Goal: Communication & Community: Answer question/provide support

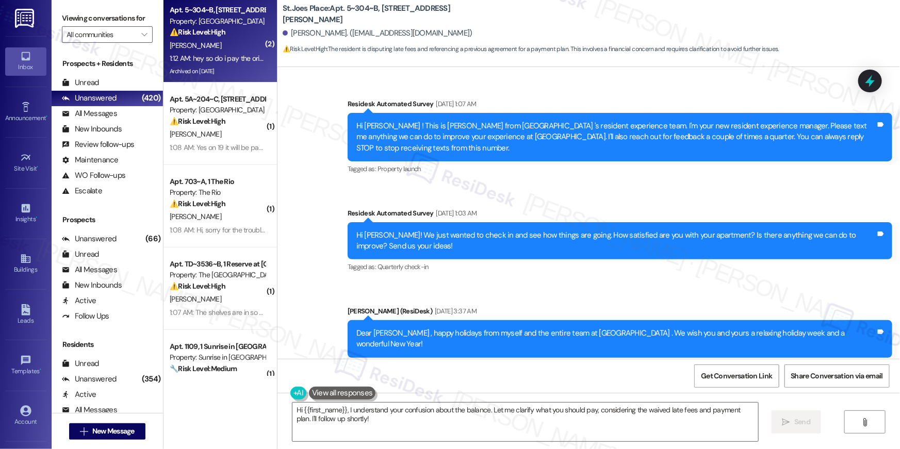
scroll to position [5614, 0]
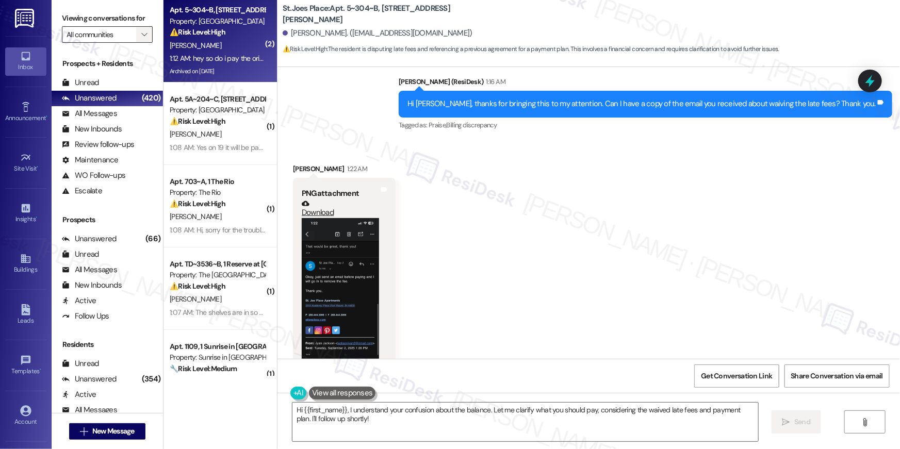
click at [136, 40] on button "" at bounding box center [144, 34] width 17 height 17
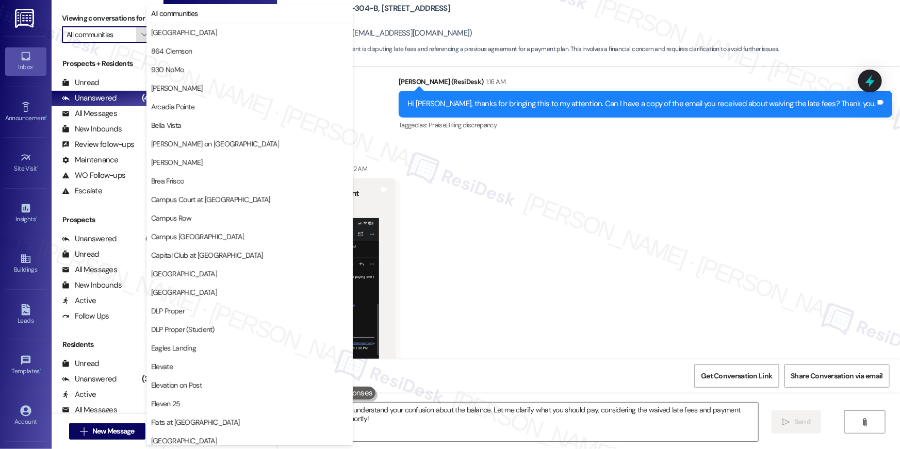
click at [136, 33] on button "" at bounding box center [144, 34] width 17 height 17
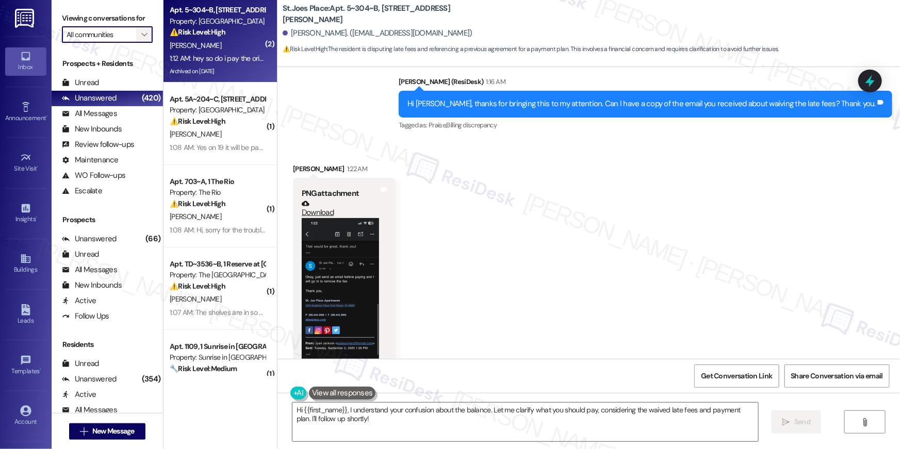
click at [136, 33] on button "" at bounding box center [144, 34] width 17 height 17
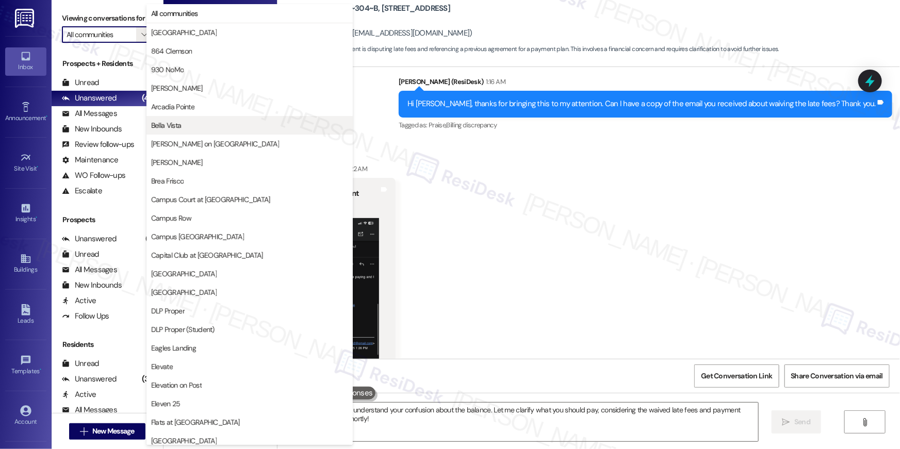
click at [176, 121] on span "Bella Vista" at bounding box center [166, 125] width 30 height 10
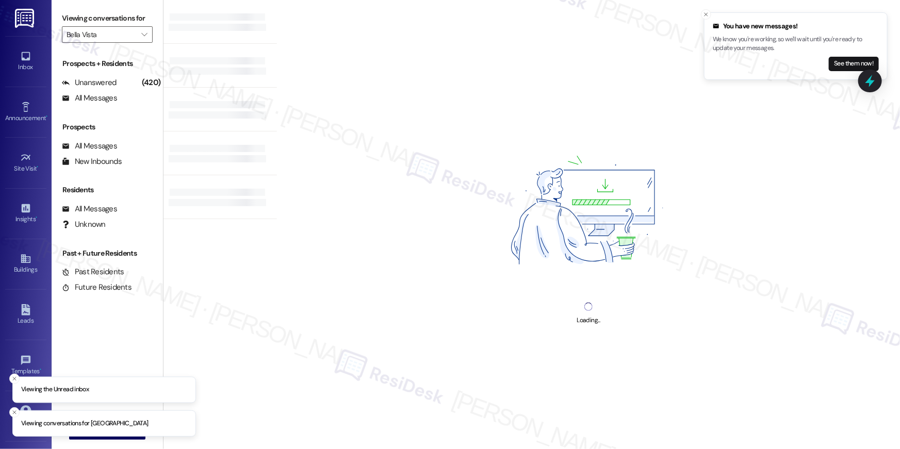
type input "Bella Vista"
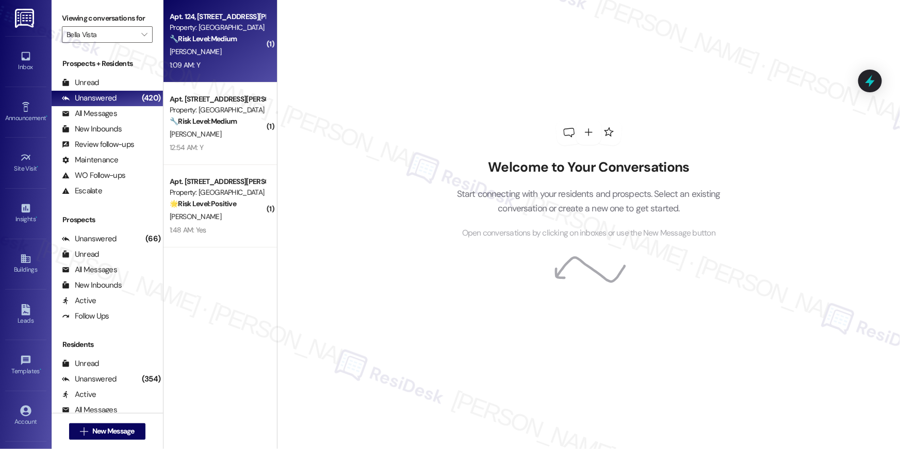
click at [238, 62] on div "1:09 AM: Y 1:09 AM: Y" at bounding box center [218, 65] width 98 height 13
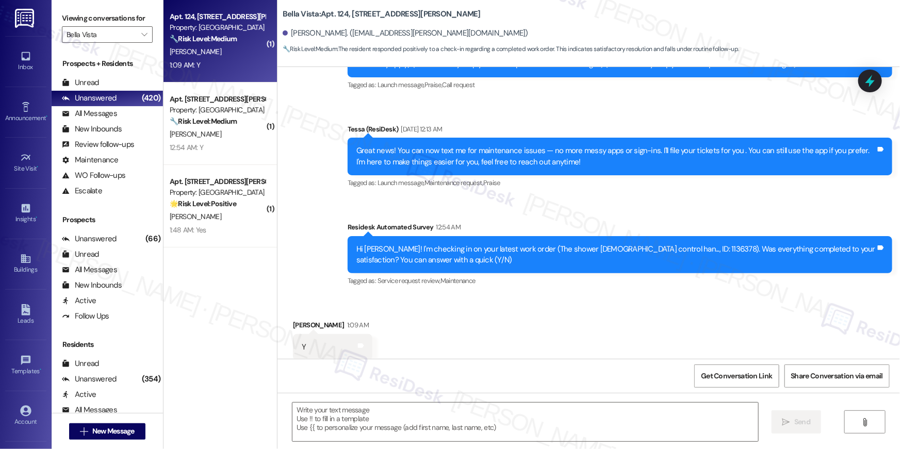
type textarea "Fetching suggested responses. Please feel free to read through the conversation…"
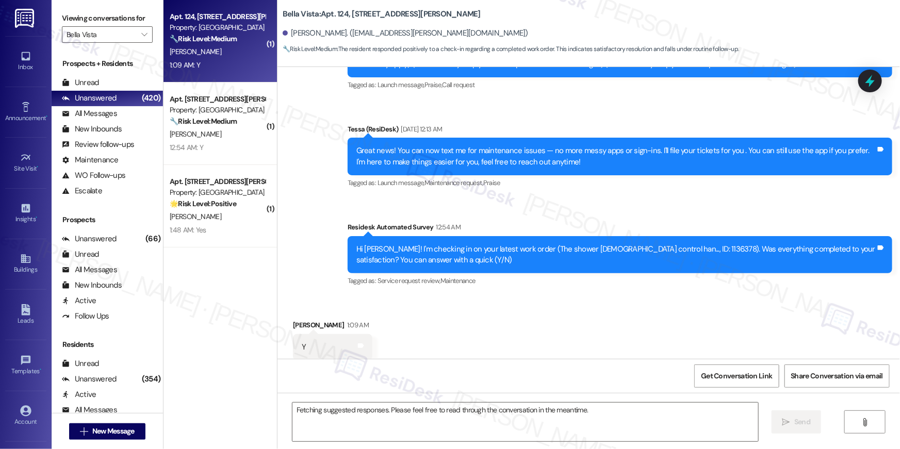
scroll to position [169, 0]
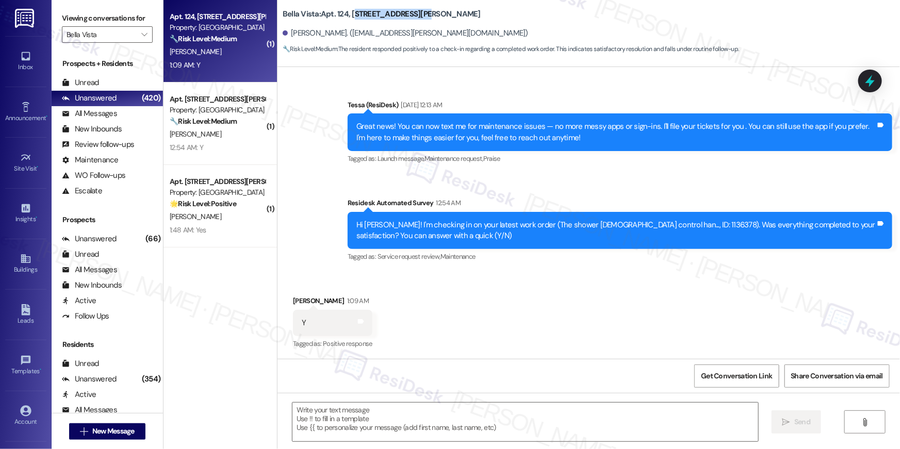
drag, startPoint x: 427, startPoint y: 9, endPoint x: 355, endPoint y: 13, distance: 71.8
click at [345, 13] on div "Bella Vista: Apt. 124, [STREET_ADDRESS][PERSON_NAME]" at bounding box center [386, 14] width 206 height 13
copy b "[STREET_ADDRESS][PERSON_NAME]"
click at [136, 34] on button "" at bounding box center [144, 34] width 17 height 17
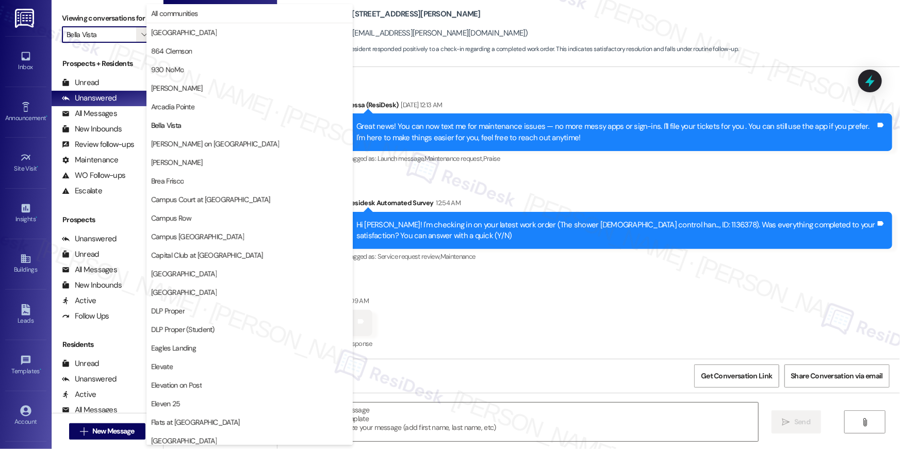
click at [517, 172] on div "Announcement, sent via SMS Tessa (ResiDesk) [DATE] 12:13 AM Great news! You can…" at bounding box center [620, 133] width 560 height 83
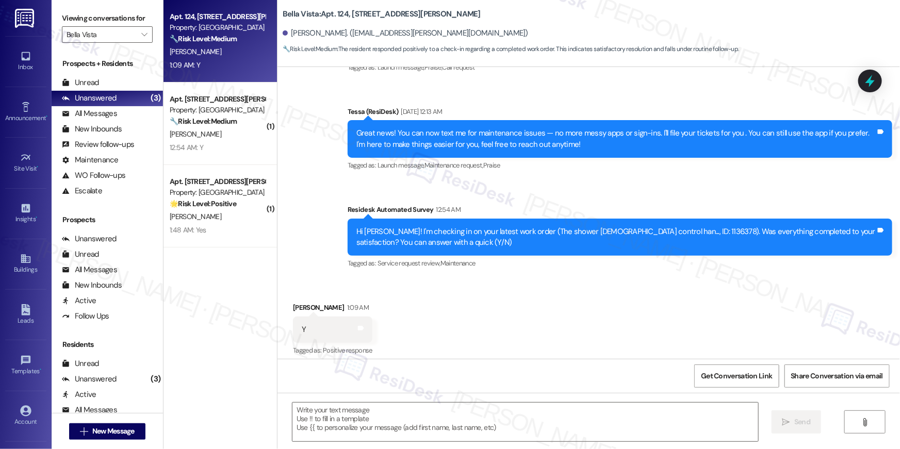
scroll to position [170, 0]
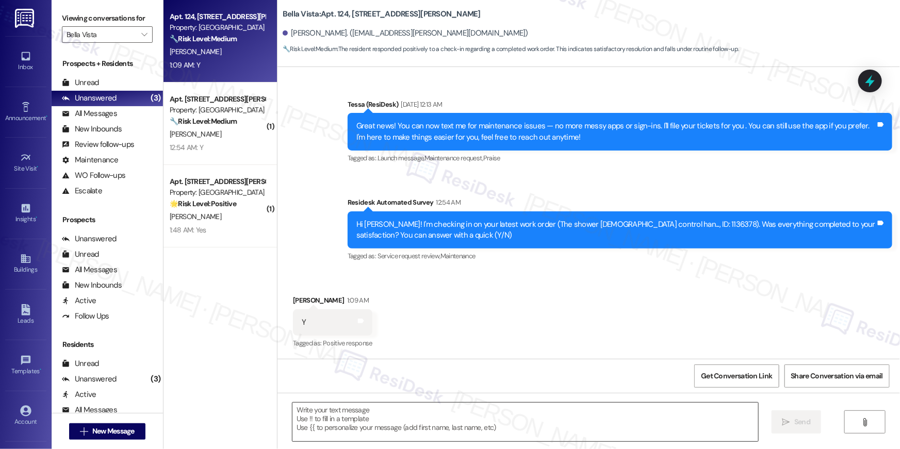
click at [526, 423] on textarea at bounding box center [526, 422] width 466 height 39
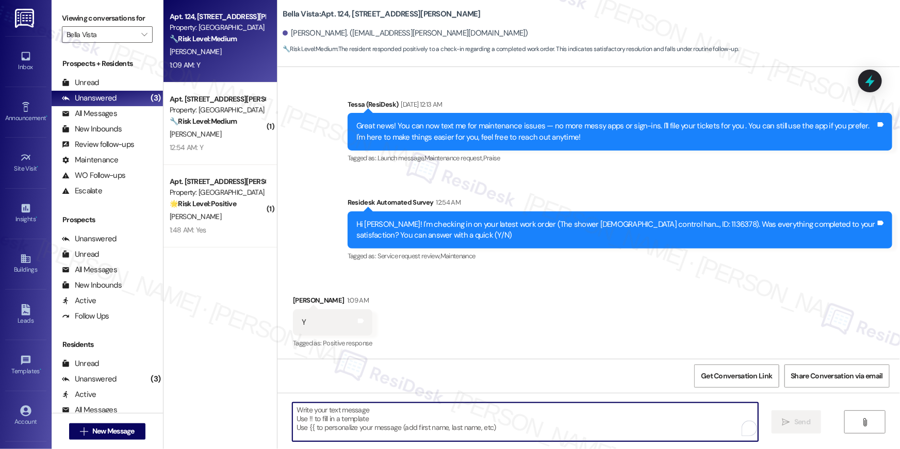
paste textarea "Hi {{first_name}}, I’m glad to hear your work order has been completed! If anyt…"
type textarea "Hi {{first_name}}, I’m glad to hear your work order has been completed! If anyt…"
click at [604, 415] on textarea "To enrich screen reader interactions, please activate Accessibility in Grammarl…" at bounding box center [523, 422] width 466 height 39
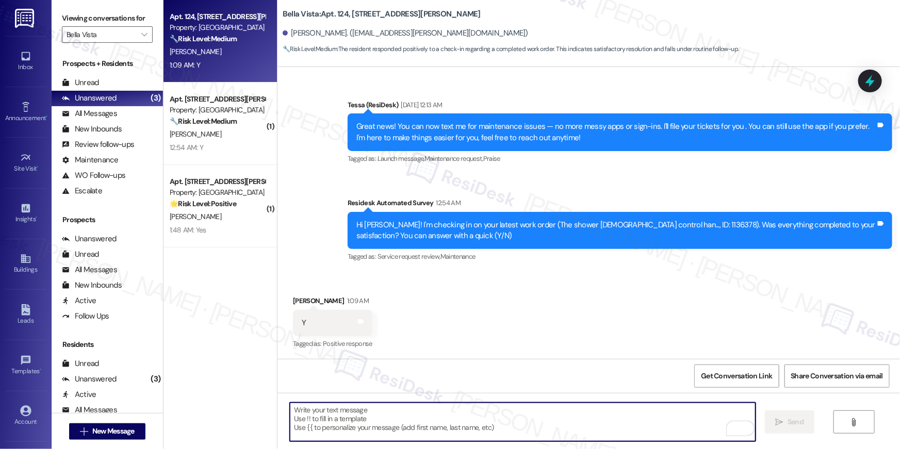
click at [605, 415] on textarea "To enrich screen reader interactions, please activate Accessibility in Grammarl…" at bounding box center [523, 422] width 466 height 39
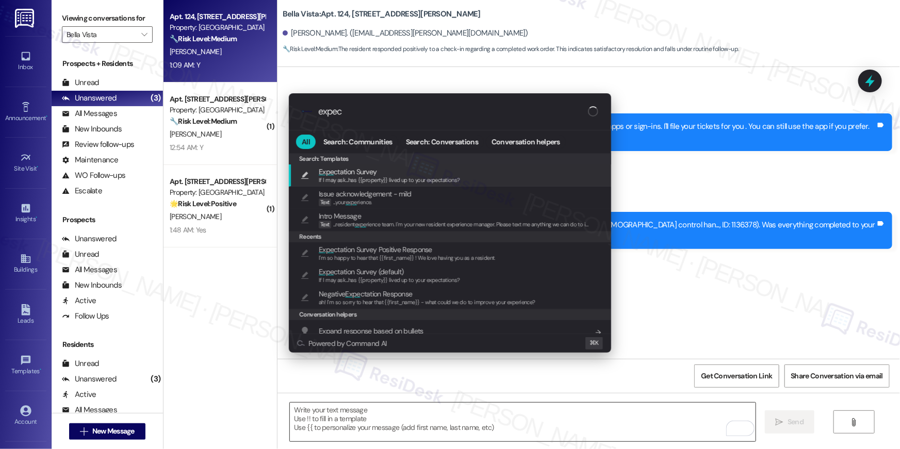
type input "expect"
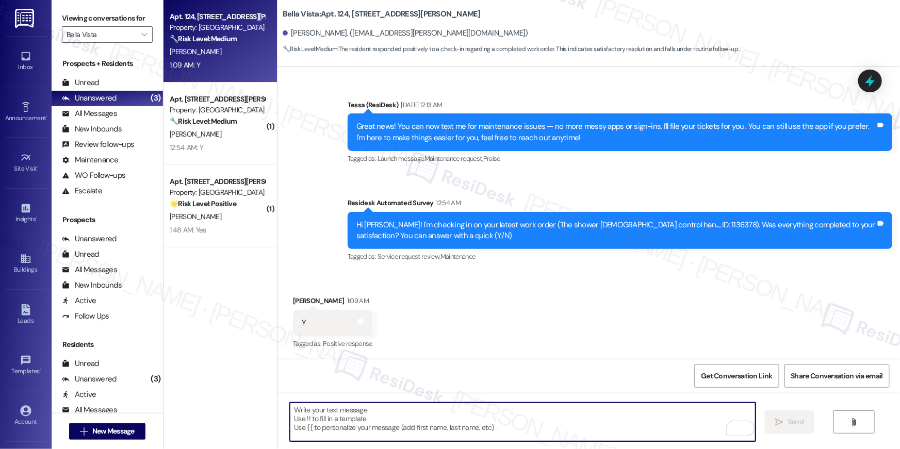
type textarea "If I may ask...has {{property}} lived up to your expectations?"
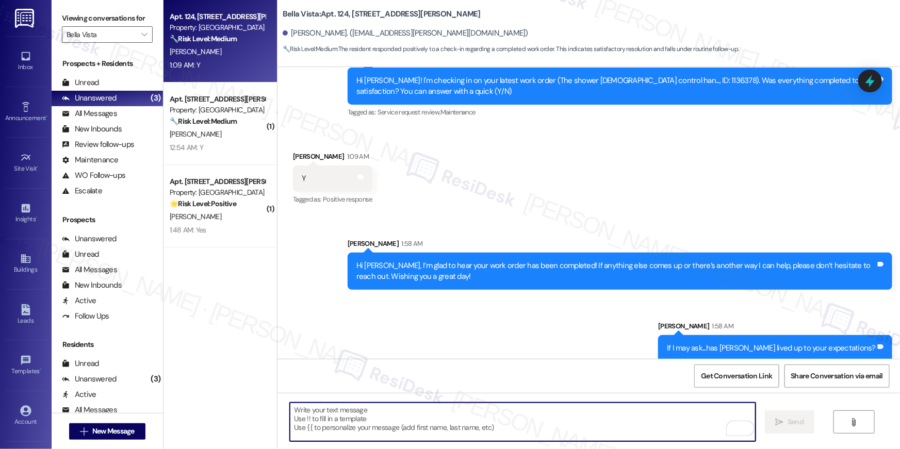
scroll to position [325, 0]
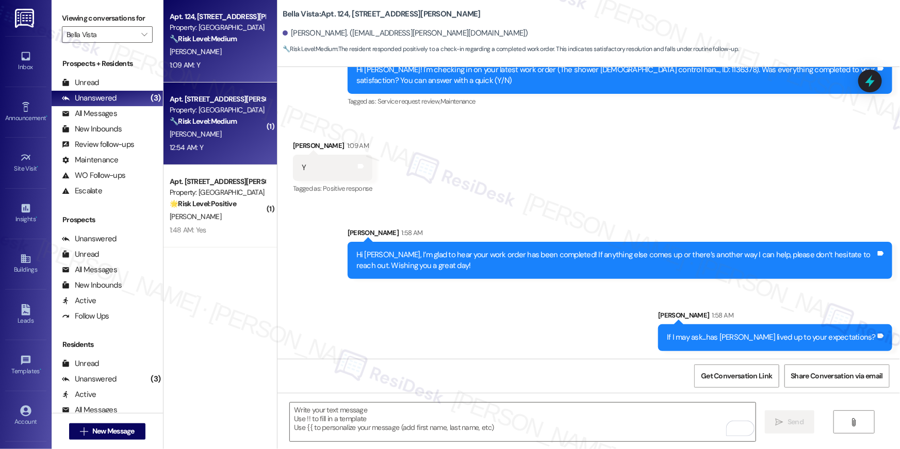
click at [229, 151] on div "12:54 AM: Y 12:54 AM: Y" at bounding box center [218, 147] width 98 height 13
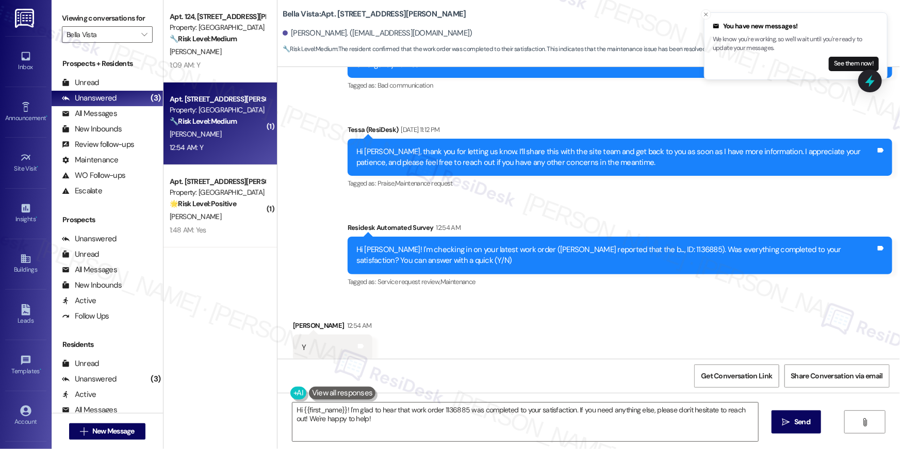
scroll to position [974, 0]
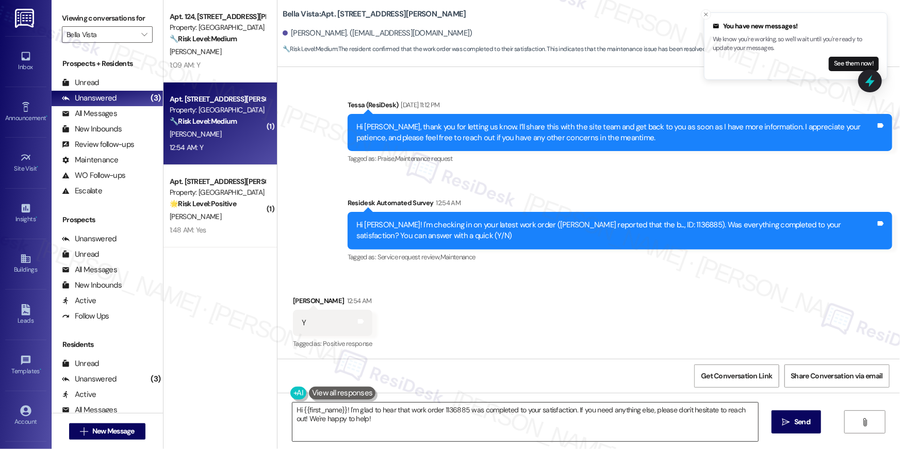
click at [536, 426] on textarea "Hi {{first_name}}! I'm glad to hear that work order 1136885 was completed to yo…" at bounding box center [526, 422] width 466 height 39
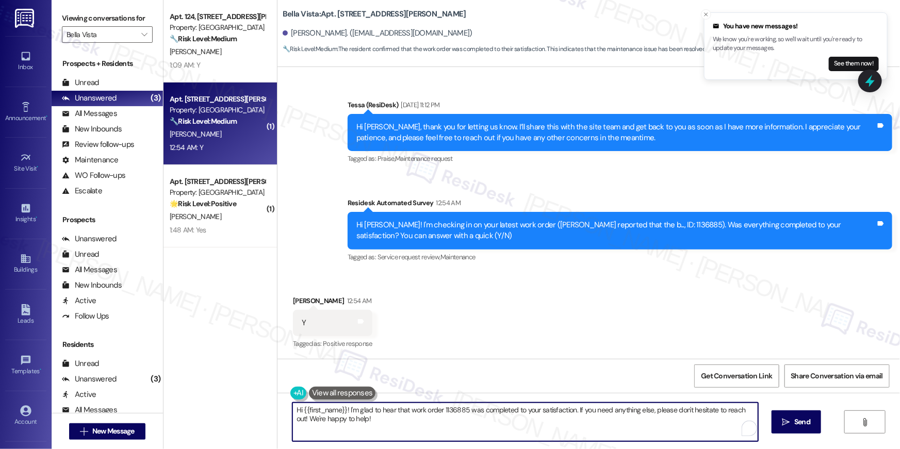
paste textarea ", I’m glad to hear your work order has been completed! If anything else comes u…"
type textarea "Hi {{first_name}}, I’m glad to hear your work order has been completed! If anyt…"
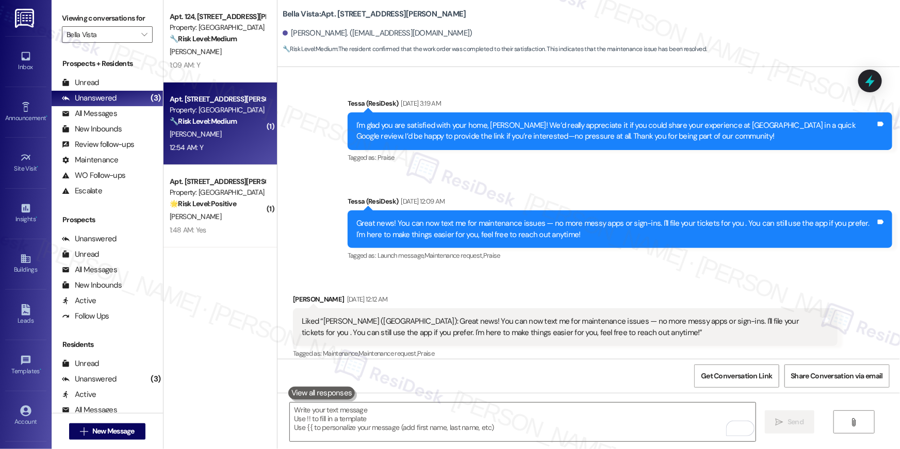
scroll to position [344, 0]
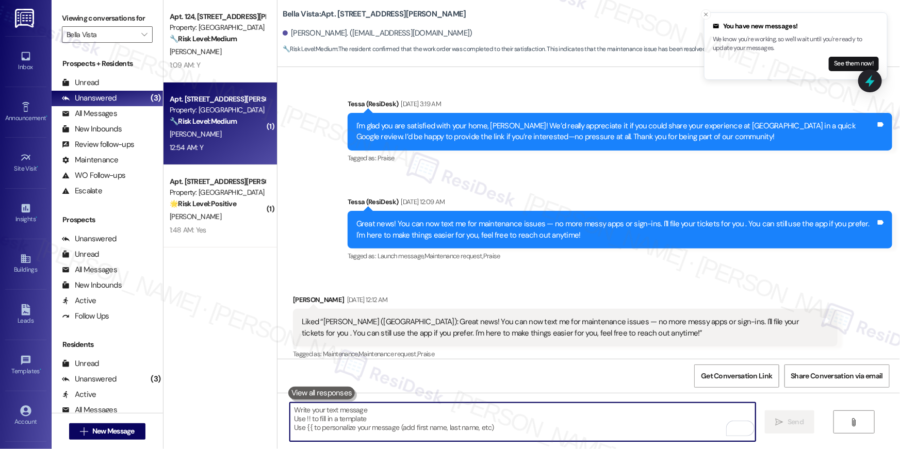
click at [534, 427] on textarea "To enrich screen reader interactions, please activate Accessibility in Grammarl…" at bounding box center [523, 422] width 466 height 39
paste textarea "I just wanted to follow up to see if you had a chance to leave [GEOGRAPHIC_DATA…"
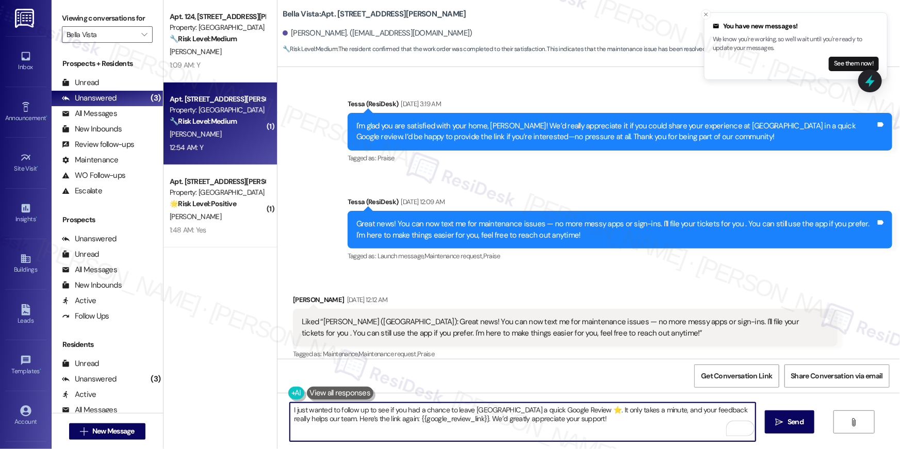
click at [297, 412] on textarea "I just wanted to follow up to see if you had a chance to leave [GEOGRAPHIC_DATA…" at bounding box center [523, 422] width 466 height 39
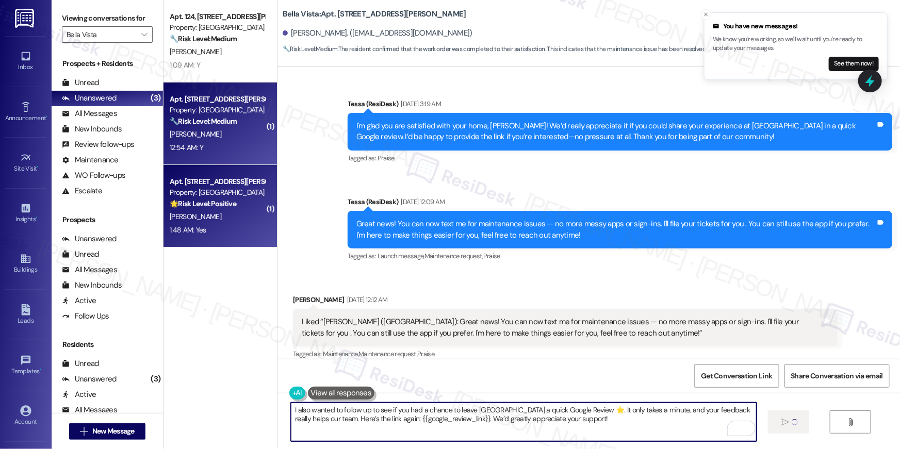
type textarea "I also wanted to follow up to see if you had a chance to leave [GEOGRAPHIC_DATA…"
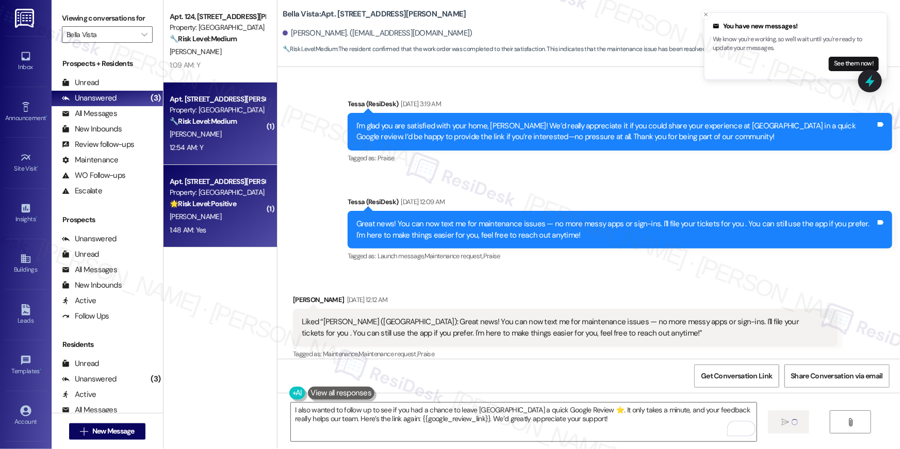
click at [206, 227] on div "1:48 AM: Yes 1:48 AM: Yes" at bounding box center [218, 230] width 98 height 13
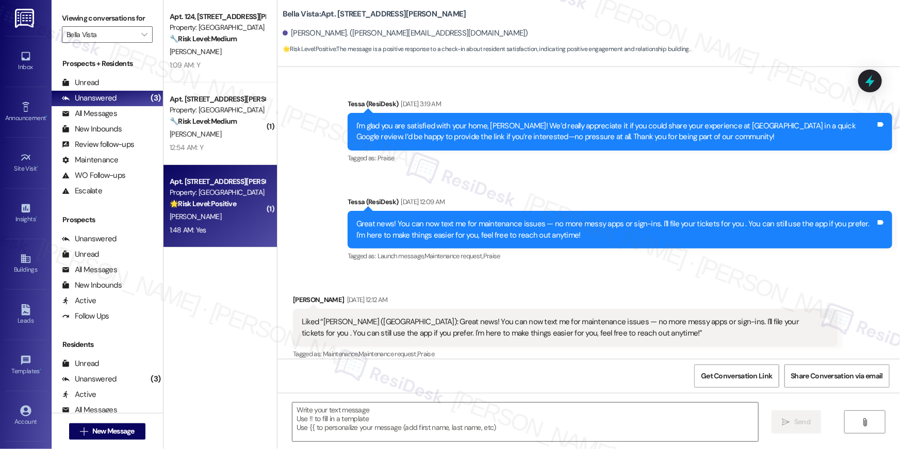
type textarea "Fetching suggested responses. Please feel free to read through the conversation…"
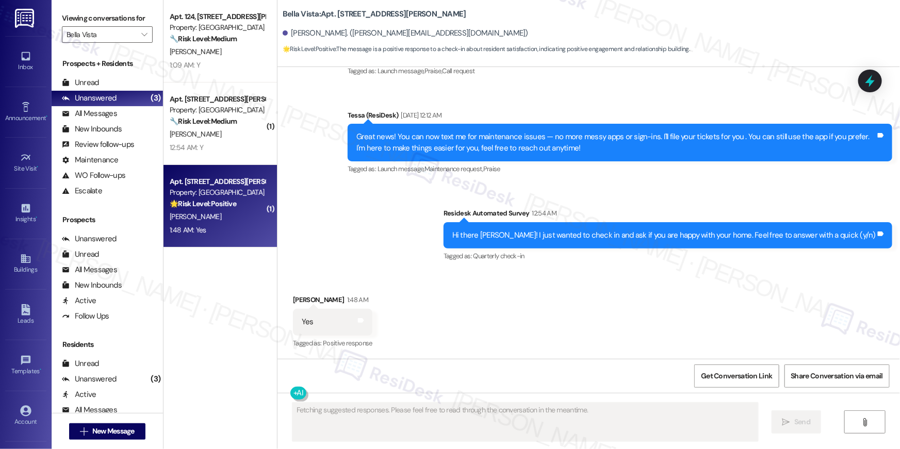
scroll to position [159, 0]
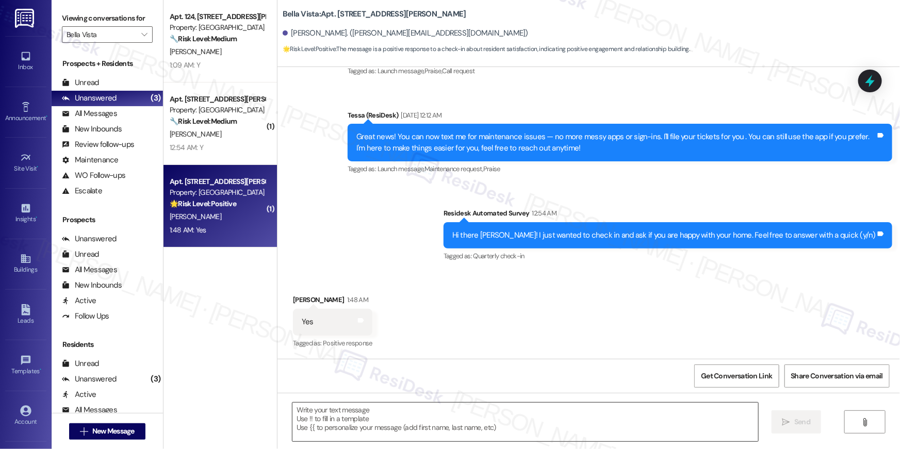
click at [569, 427] on textarea at bounding box center [526, 422] width 466 height 39
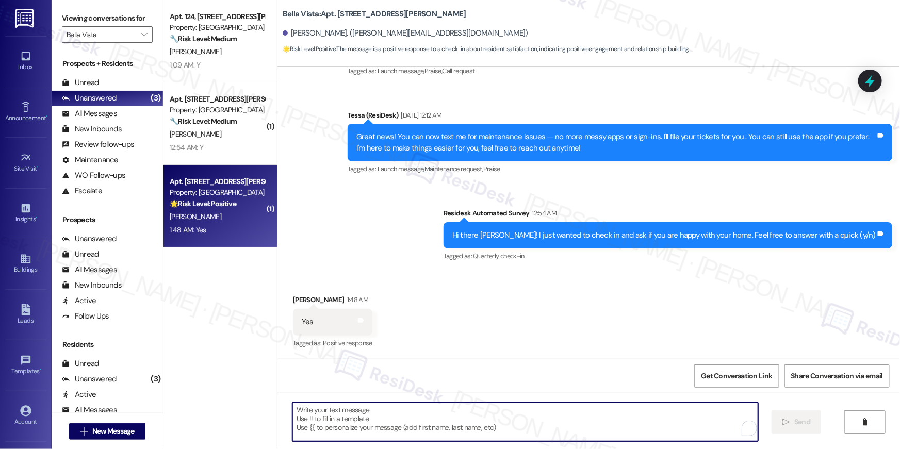
paste textarea "Thank you so much, {{first_name}}! I’m so glad to hear that you’re enjoying you…"
type textarea "Thank you so much, {{first_name}}! I’m so glad to hear that you’re enjoying you…"
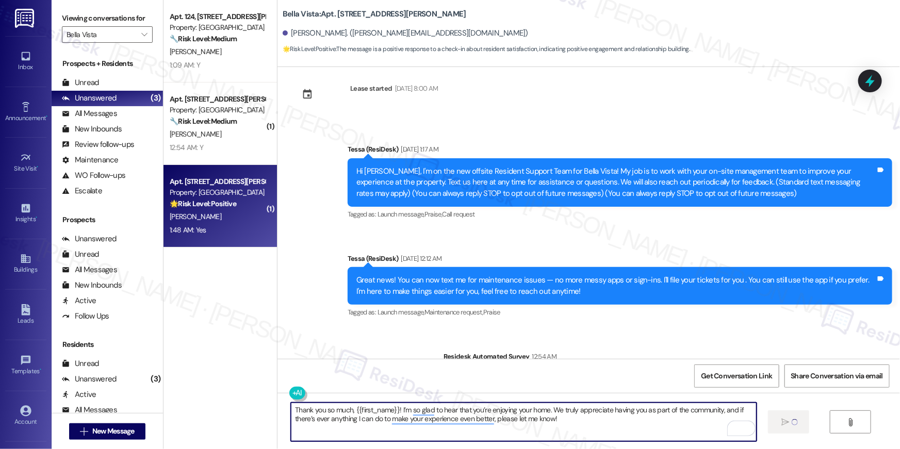
scroll to position [0, 0]
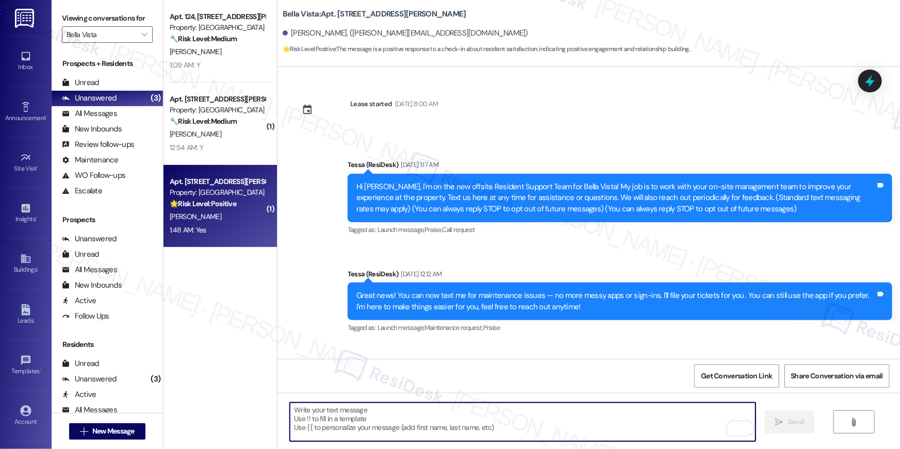
click at [651, 416] on textarea "To enrich screen reader interactions, please activate Accessibility in Grammarl…" at bounding box center [523, 422] width 466 height 39
paste textarea "When you have a moment, would you mind leaving us a quick Google Review? ⭐ It o…"
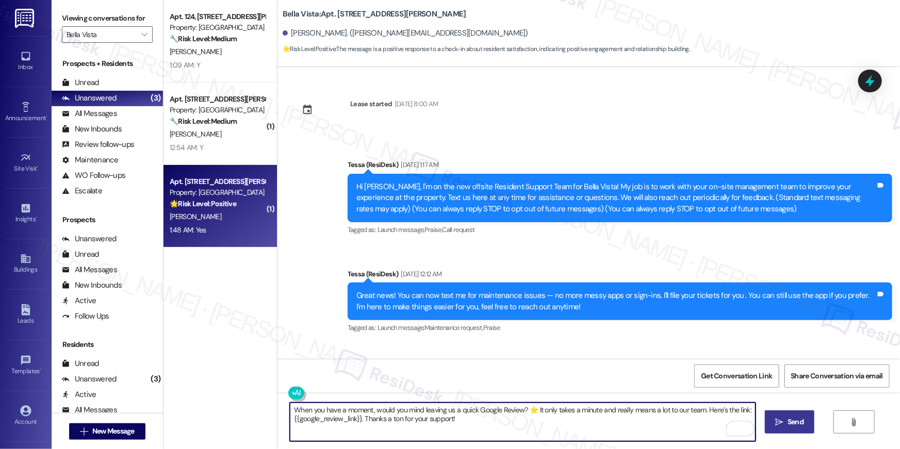
type textarea "When you have a moment, would you mind leaving us a quick Google Review? ⭐ It o…"
click at [799, 420] on span "Send" at bounding box center [796, 422] width 16 height 11
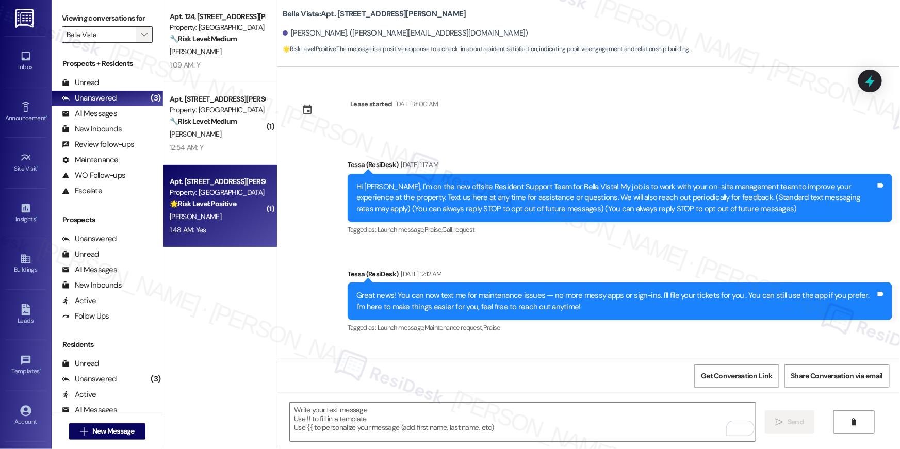
click at [141, 31] on span "" at bounding box center [144, 34] width 10 height 17
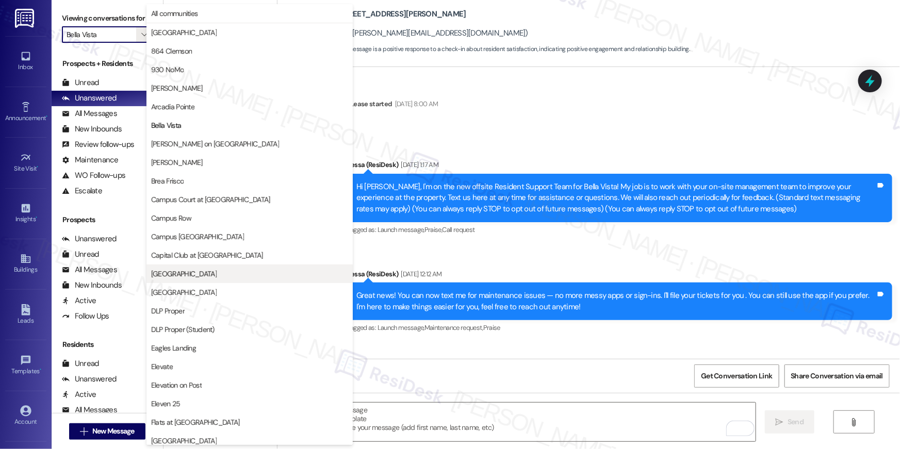
click at [197, 279] on button "[GEOGRAPHIC_DATA]" at bounding box center [250, 274] width 206 height 19
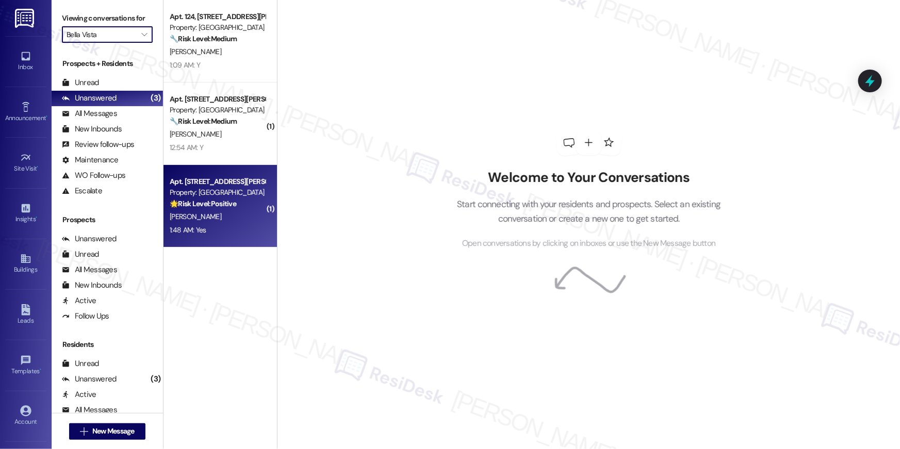
type input "[GEOGRAPHIC_DATA]"
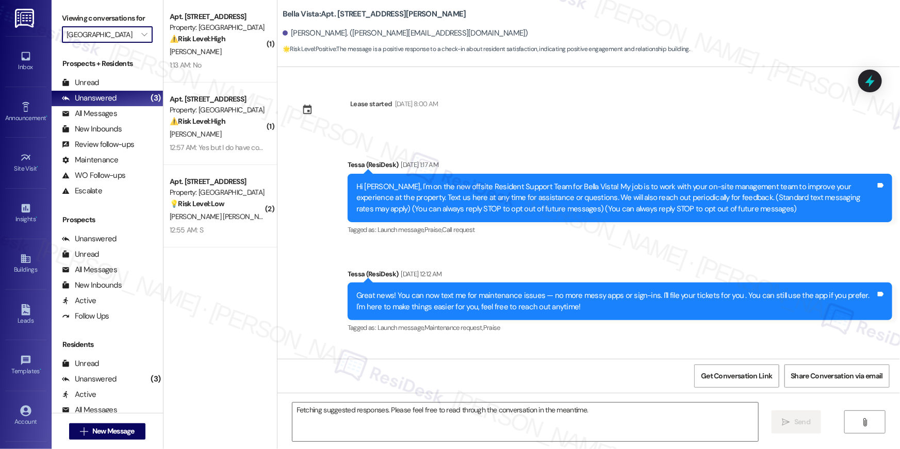
scroll to position [158, 0]
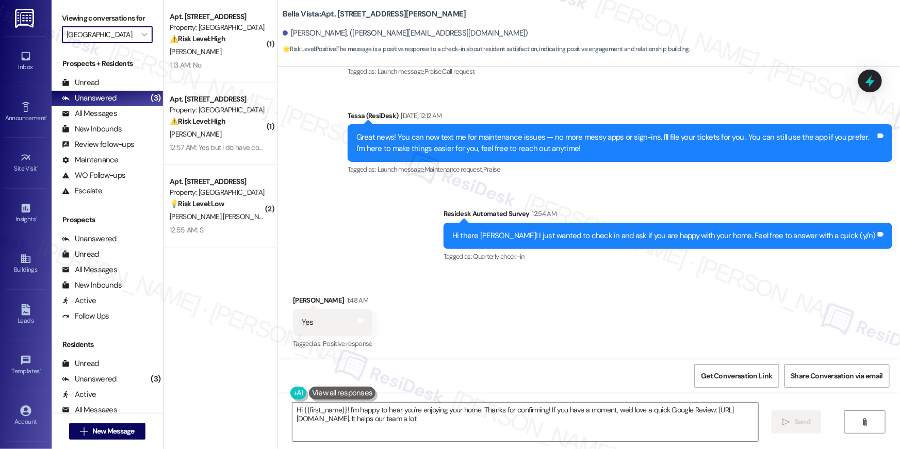
type textarea "Hi {{first_name}}! I'm happy to hear you're enjoying your home. Thanks for conf…"
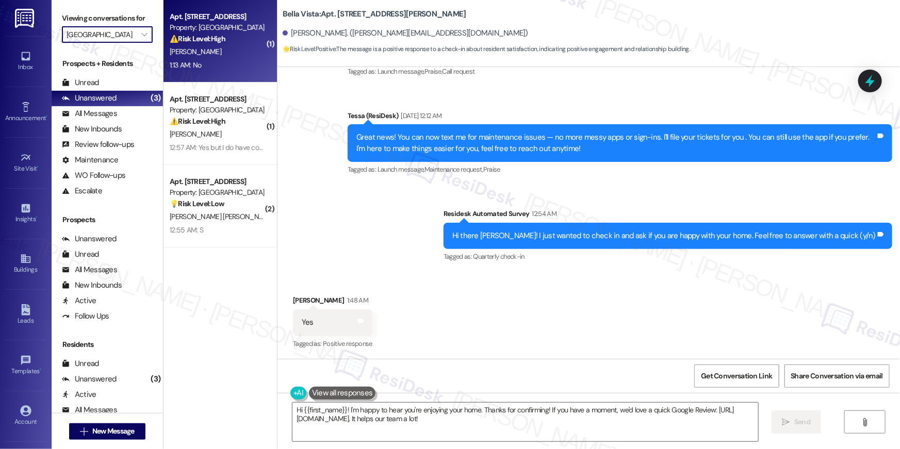
click at [199, 30] on div "Property: [GEOGRAPHIC_DATA]" at bounding box center [217, 27] width 95 height 11
type textarea "Fetching suggested responses. Please feel free to read through the conversation…"
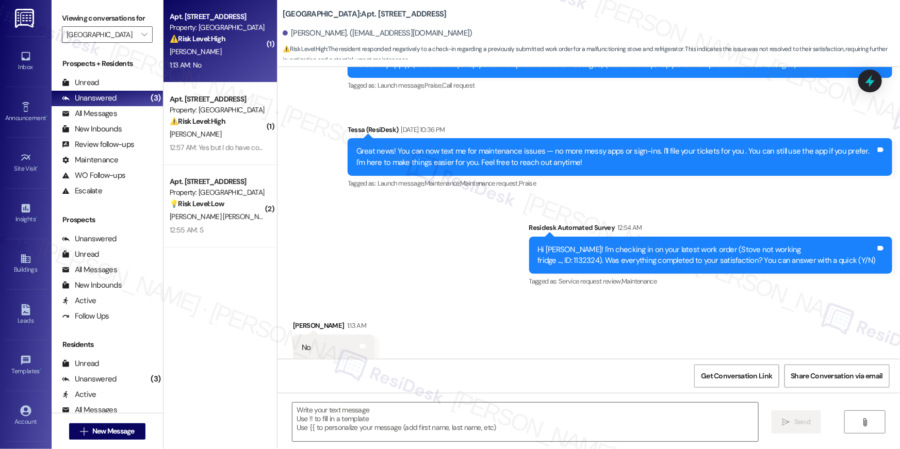
type textarea "Fetching suggested responses. Please feel free to read through the conversation…"
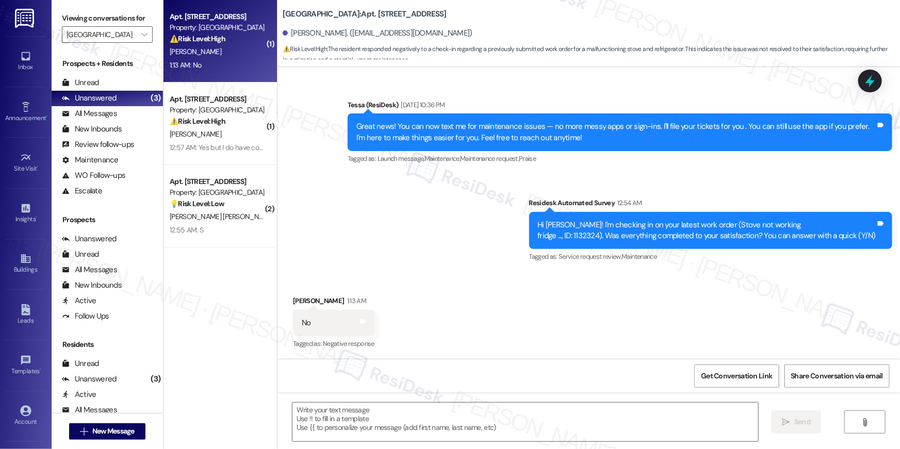
scroll to position [170, 0]
drag, startPoint x: 447, startPoint y: 12, endPoint x: 278, endPoint y: 13, distance: 169.3
click at [283, 13] on div "[GEOGRAPHIC_DATA]: Apt. [STREET_ADDRESS]" at bounding box center [386, 14] width 206 height 13
copy b "[GEOGRAPHIC_DATA]: Apt. [STREET_ADDRESS]"
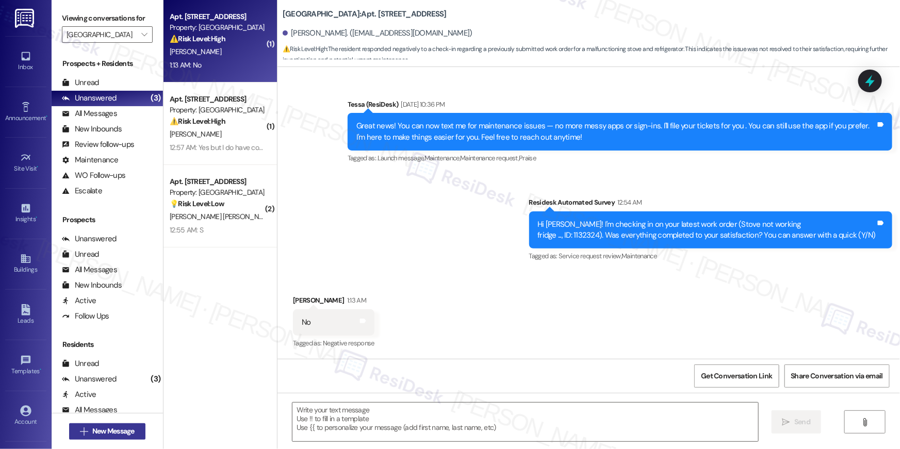
click at [117, 428] on span "New Message" at bounding box center [113, 431] width 42 height 11
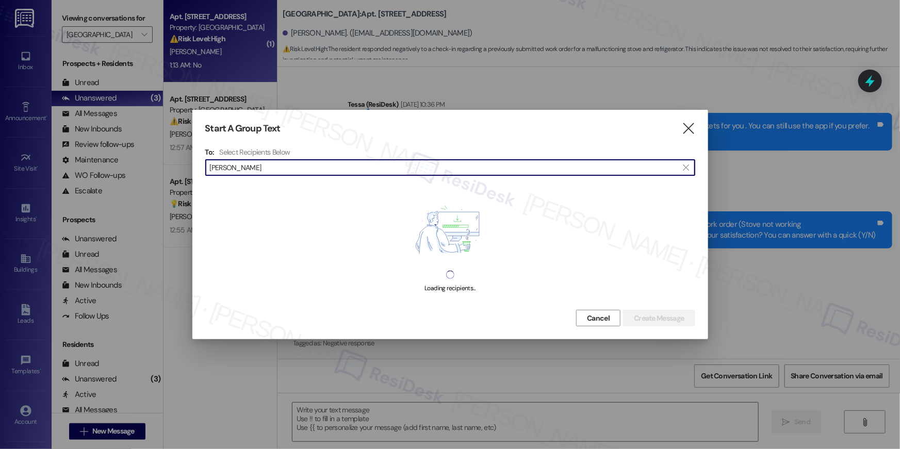
type input "[PERSON_NAME]"
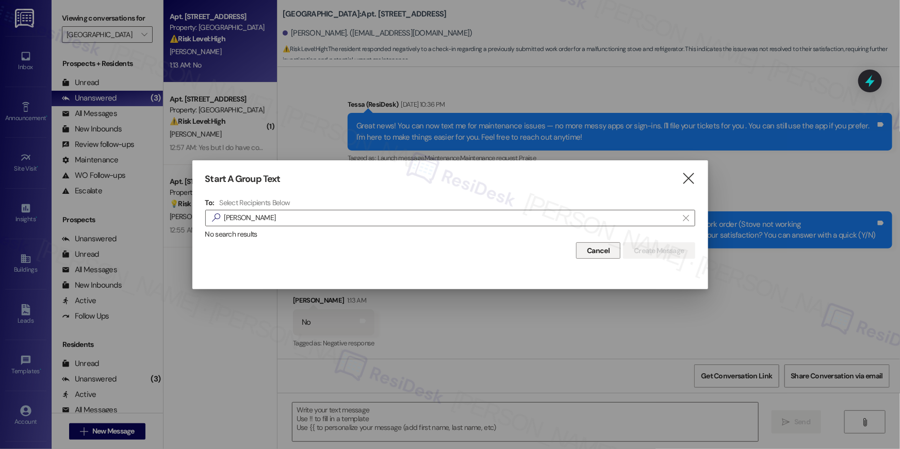
click at [593, 250] on span "Cancel" at bounding box center [598, 251] width 23 height 11
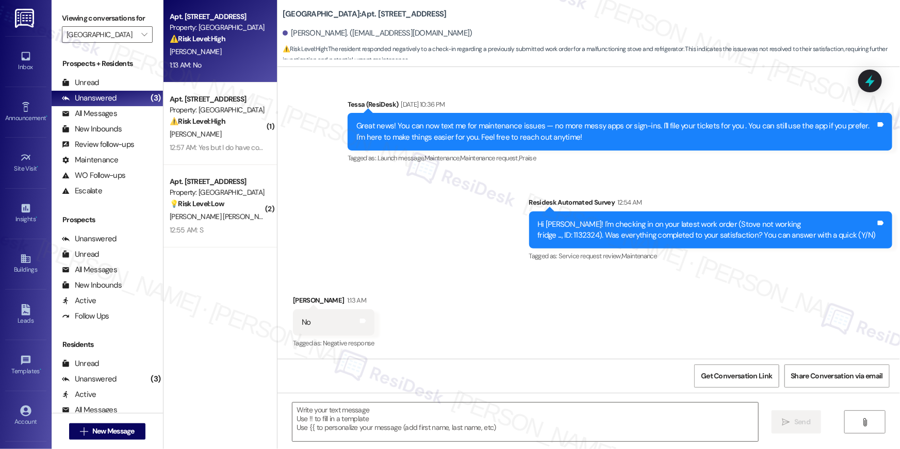
click at [460, 396] on div " Send " at bounding box center [589, 431] width 623 height 77
click at [380, 415] on textarea at bounding box center [526, 422] width 466 height 39
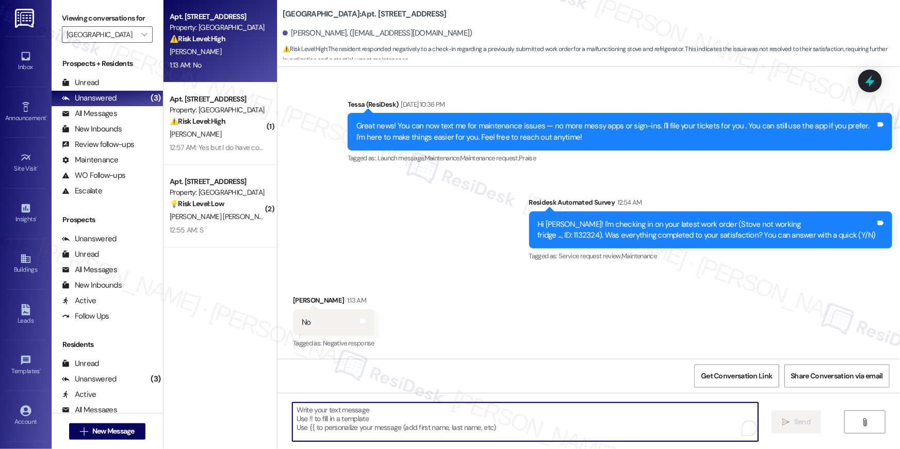
paste textarea "Hi {{first_name}}, I’m sorry to hear your work order hasn’t been fully complete…"
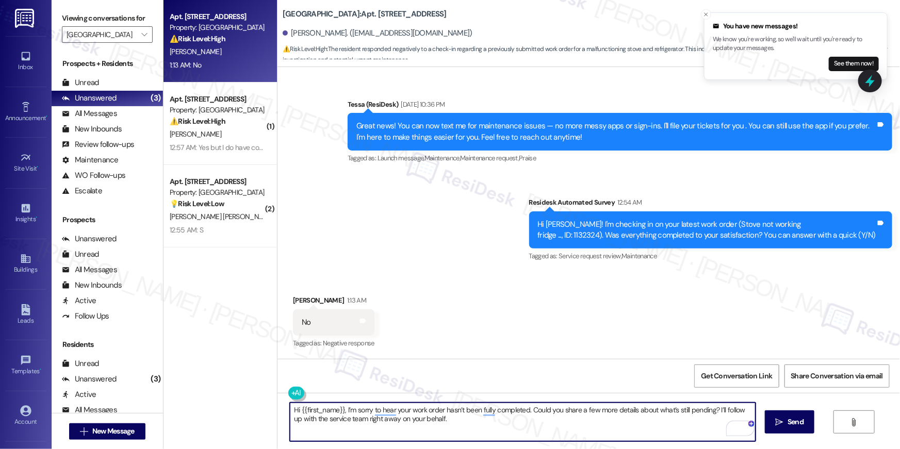
click at [706, 410] on textarea "Hi {{first_name}}, I’m sorry to hear your work order hasn’t been fully complete…" at bounding box center [523, 422] width 466 height 39
type textarea "Hi {{first_name}}, I’m sorry to hear your work order hasn’t been fully complete…"
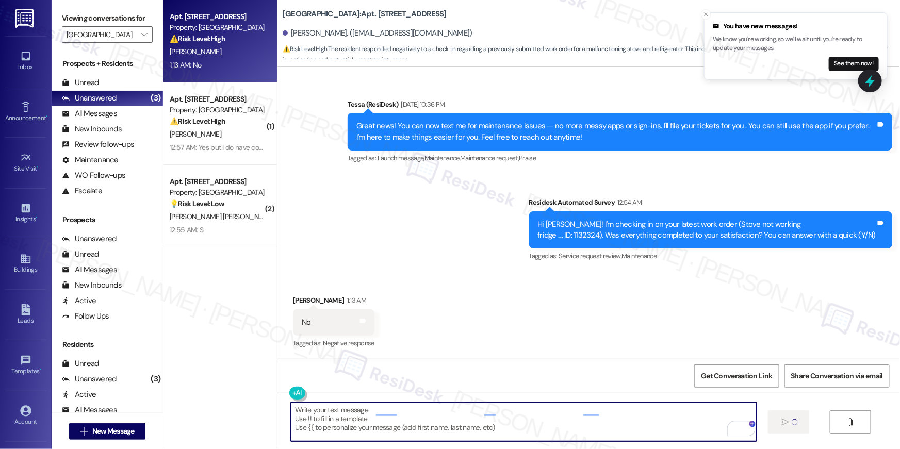
scroll to position [169, 0]
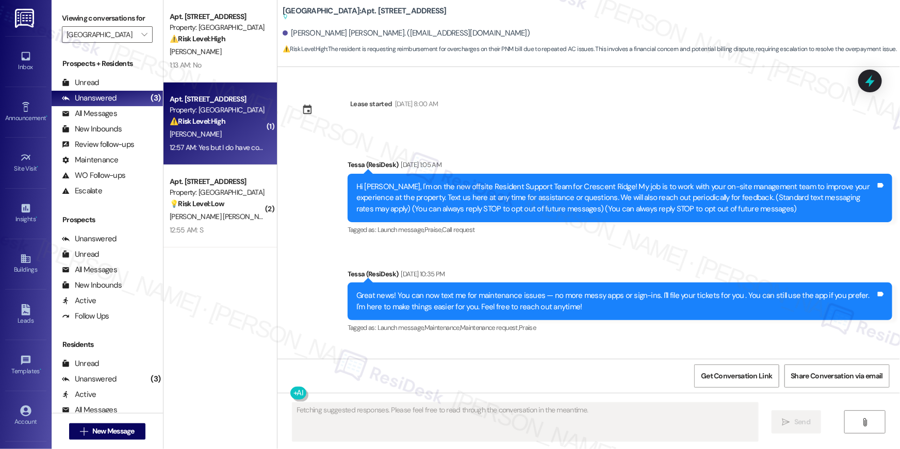
scroll to position [647, 0]
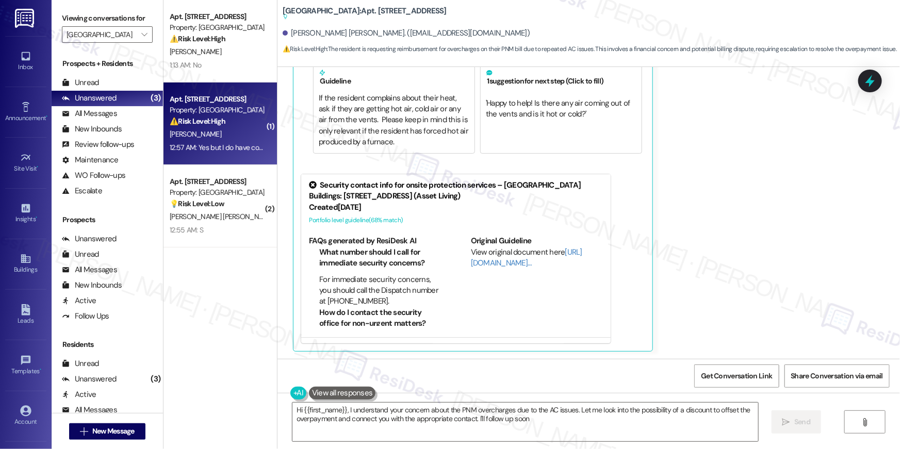
type textarea "Hi {{first_name}}, I understand your concern about the PNM overcharges due to t…"
click at [211, 203] on strong "💡 Risk Level: Low" at bounding box center [197, 203] width 55 height 9
click at [144, 34] on button "" at bounding box center [144, 34] width 17 height 17
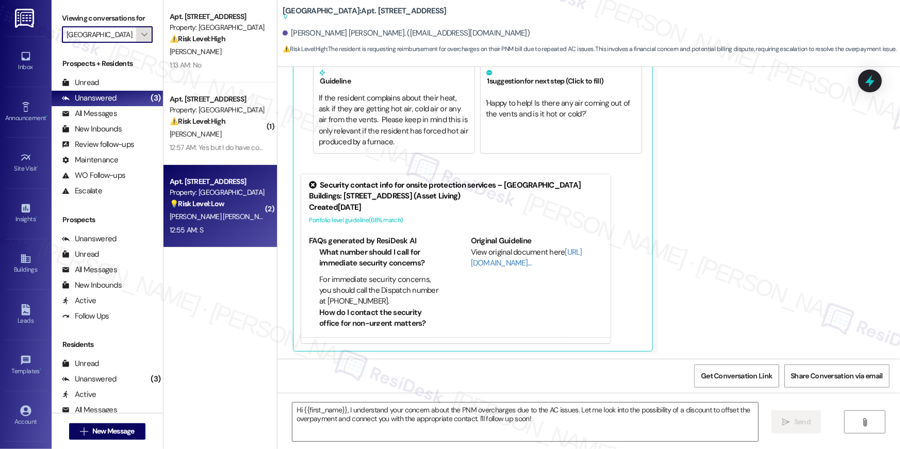
click at [141, 34] on icon "" at bounding box center [144, 34] width 6 height 8
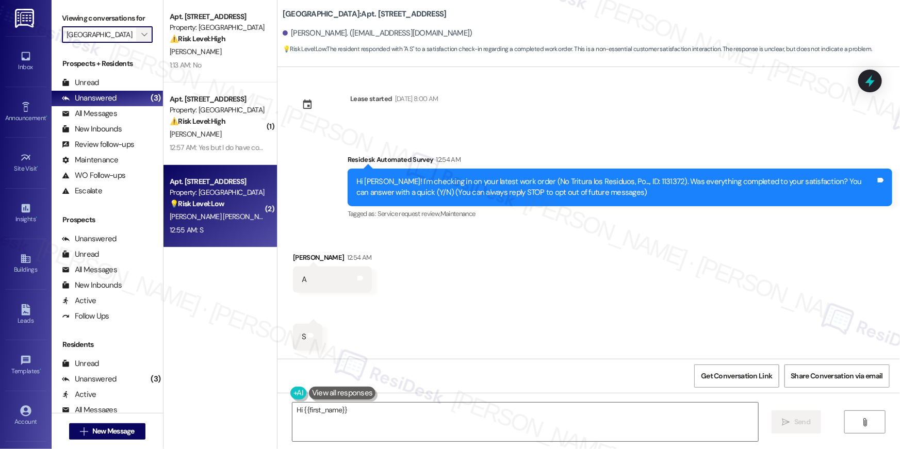
scroll to position [4, 0]
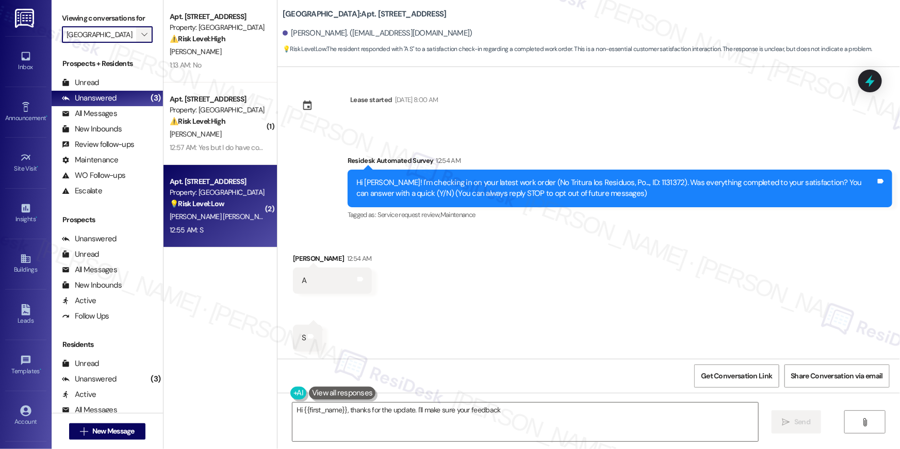
click at [139, 27] on span "" at bounding box center [144, 34] width 10 height 17
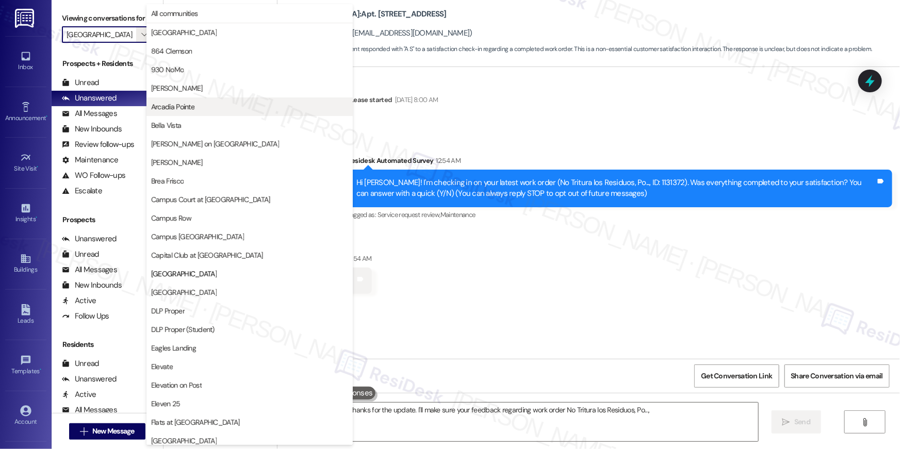
click at [179, 110] on span "Arcadia Pointe" at bounding box center [172, 107] width 43 height 10
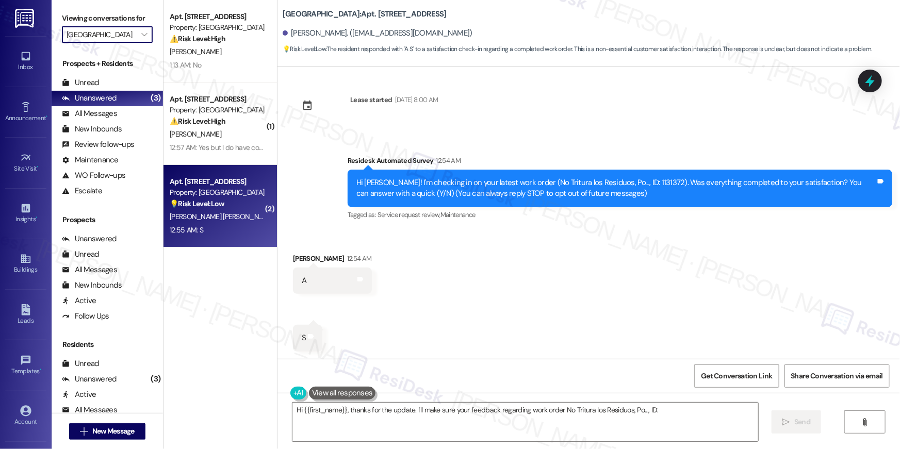
type textarea "Hi {{first_name}}, thanks for the update. I'll make sure your feedback regardin…"
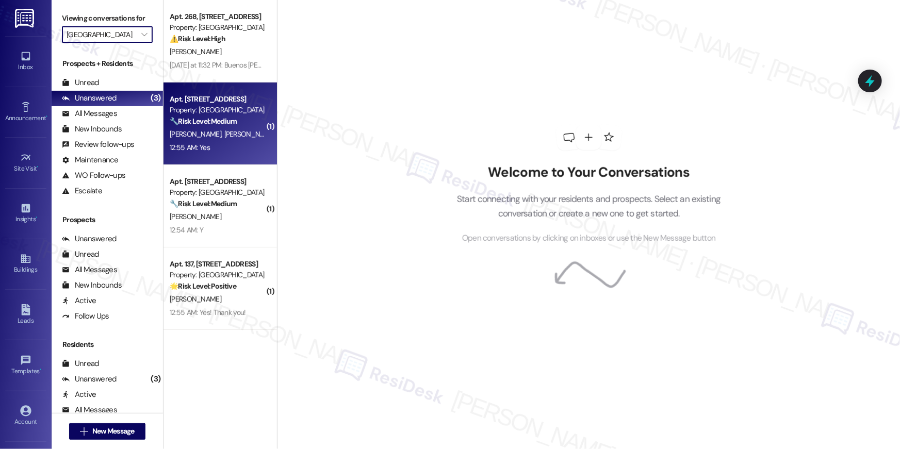
type input "Arcadia Pointe"
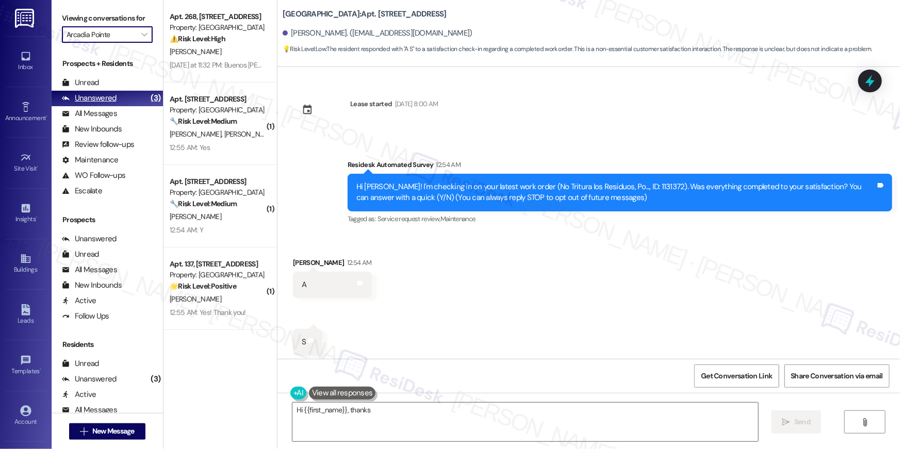
scroll to position [5, 0]
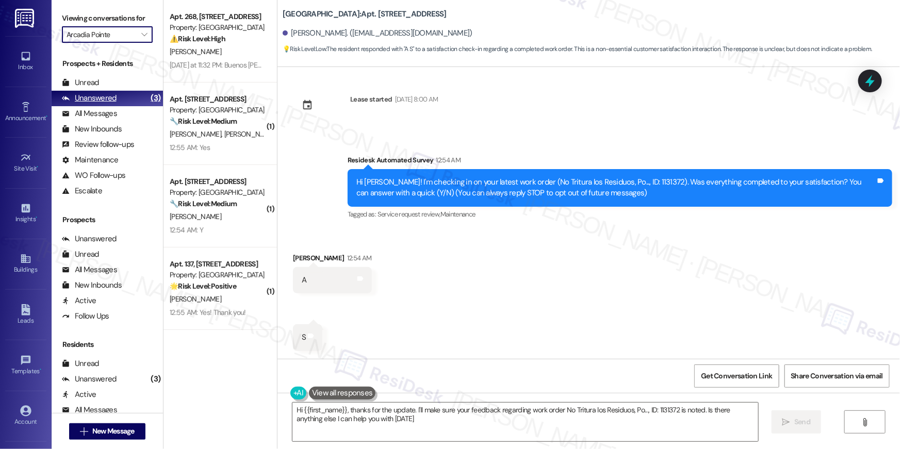
type textarea "Hi {{first_name}}, thanks for the update. I'll make sure your feedback regardin…"
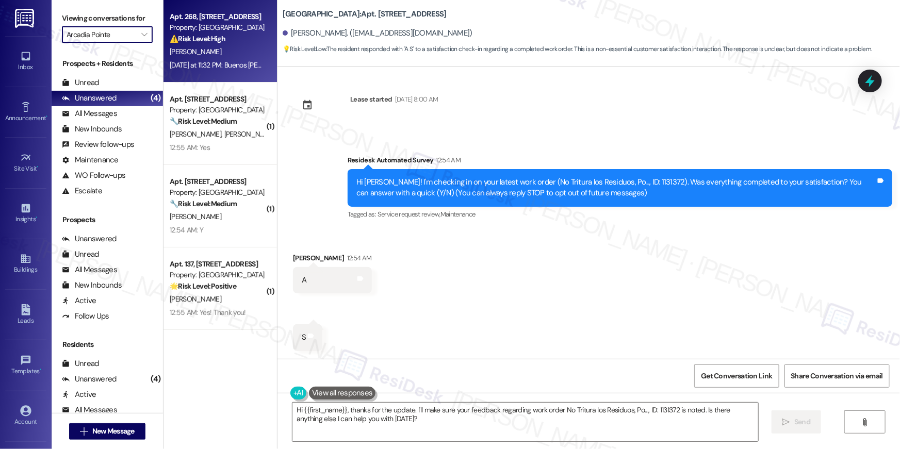
click at [215, 62] on div "[DATE] at 11:32 PM: Buenos [PERSON_NAME] si aquí voy a estar [DATE] at 11:32 PM…" at bounding box center [262, 64] width 185 height 9
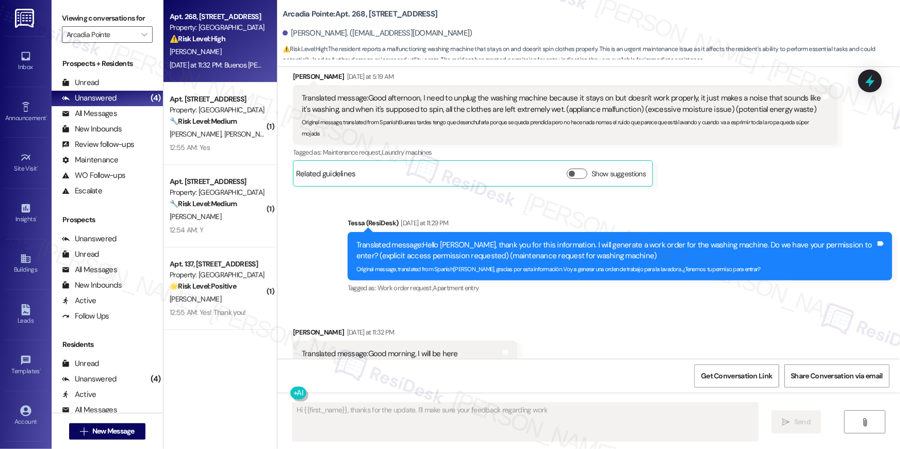
scroll to position [772, 0]
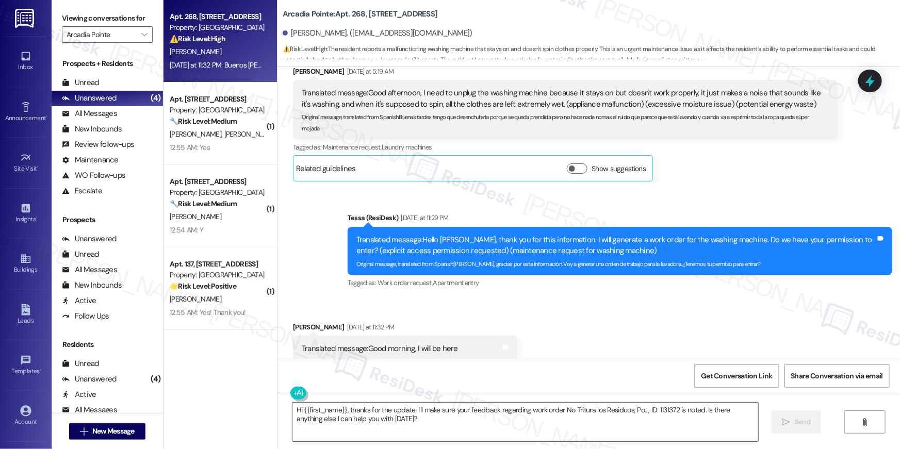
click at [561, 429] on textarea "Hi {{first_name}}, thanks for the update. I'll make sure your feedback regardin…" at bounding box center [526, 422] width 466 height 39
paste textarea "Gracias, {{first_name}}. He enviado tu solicitud y nuestro equipo de mantenimie…"
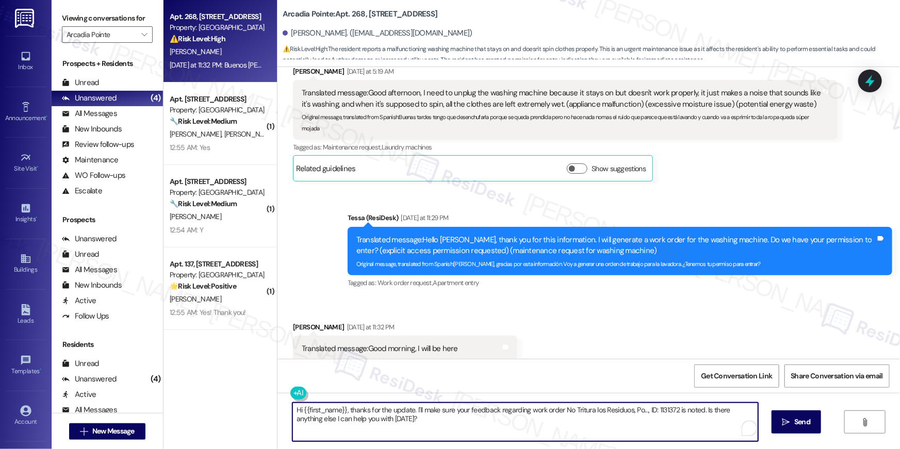
type textarea "Gracias, {{first_name}}. He enviado tu solicitud y nuestro equipo de mantenimie…"
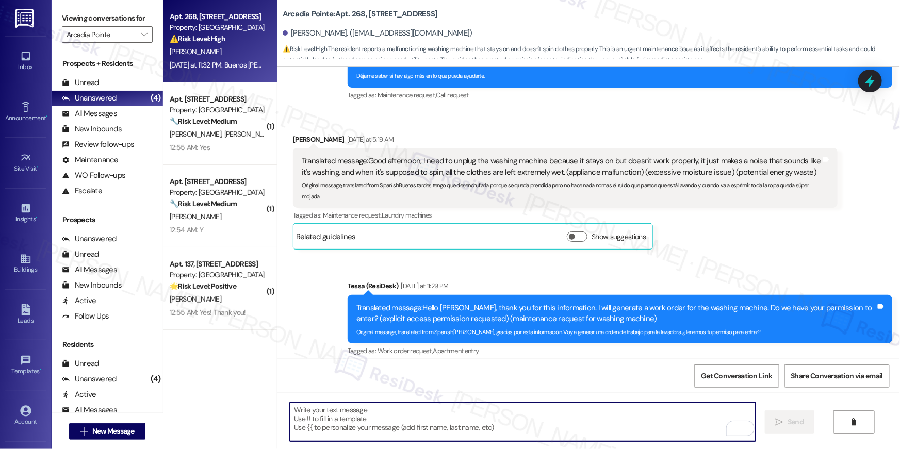
scroll to position [855, 0]
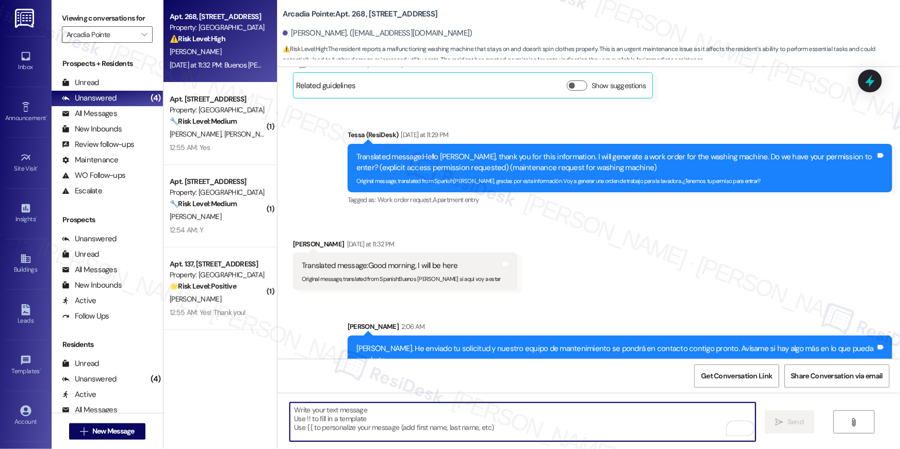
click at [672, 423] on textarea "To enrich screen reader interactions, please activate Accessibility in Grammarl…" at bounding box center [523, 422] width 466 height 39
click at [549, 414] on textarea "To enrich screen reader interactions, please activate Accessibility in Grammarl…" at bounding box center [523, 422] width 466 height 39
paste textarea "Cuando tengas un momento, ¿nos podrías dejar una reseña rápida en Google? ⭐ Sol…"
type textarea "Cuando tengas un momento, ¿nos podrías dejar una reseña rápida en Google? ⭐ Sol…"
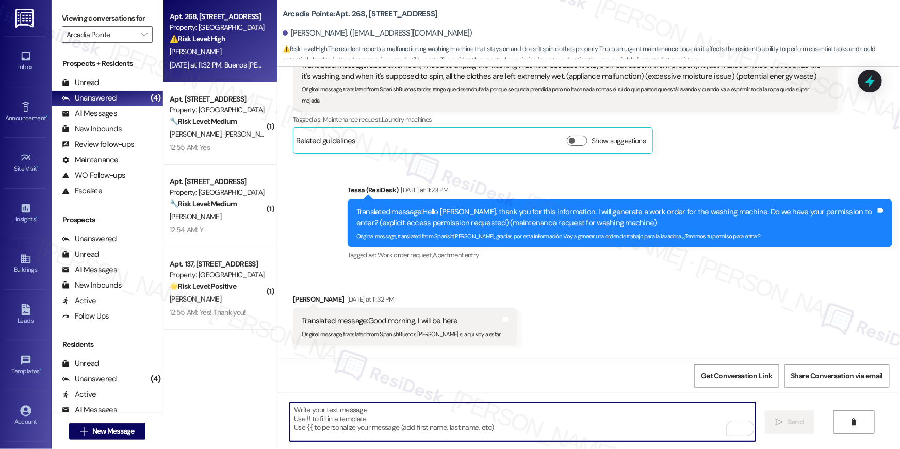
scroll to position [772, 0]
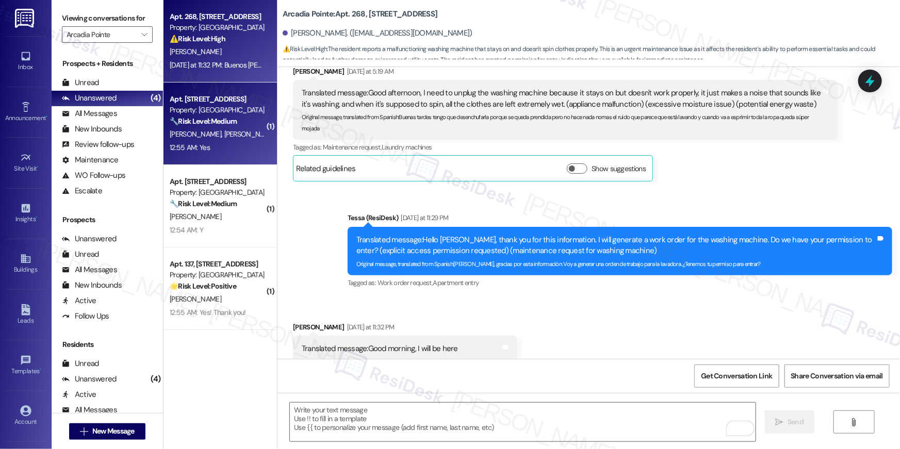
click at [182, 136] on span "[PERSON_NAME]" at bounding box center [197, 134] width 55 height 9
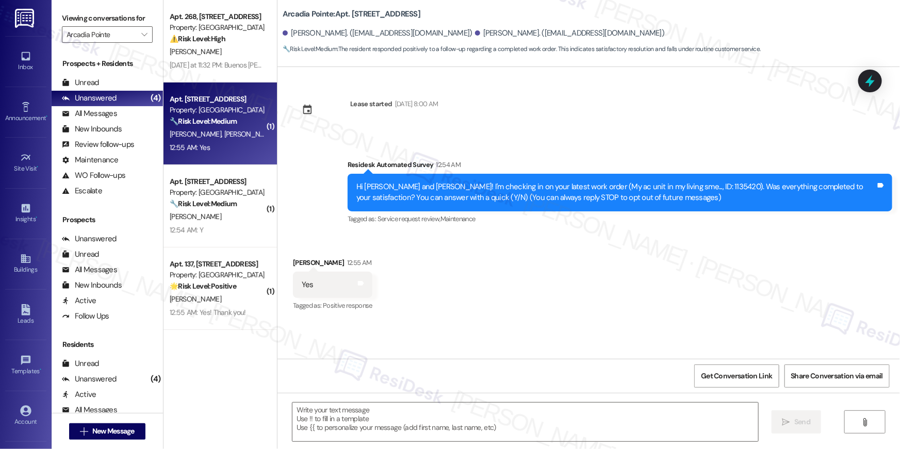
type textarea "Fetching suggested responses. Please feel free to read through the conversation…"
click at [460, 414] on textarea at bounding box center [526, 422] width 466 height 39
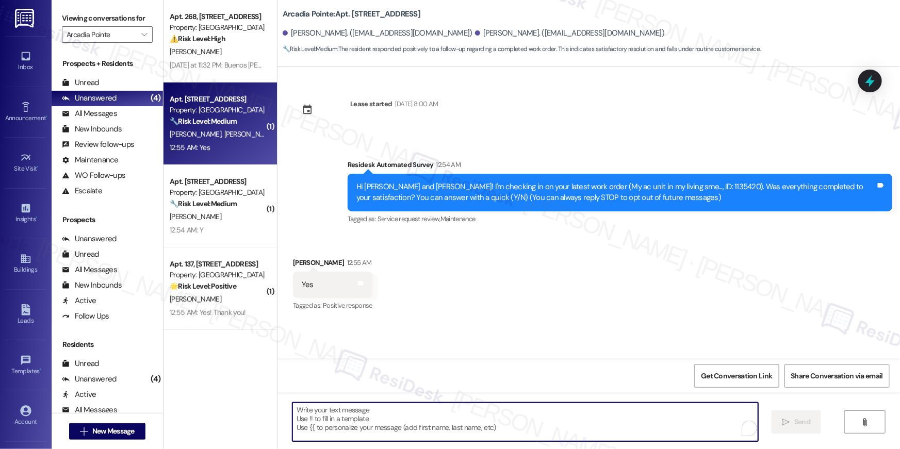
paste textarea "Hi {{first_name}}, I’m glad to hear your work order has been completed! If anyt…"
type textarea "Hi {{first_name}}, I’m glad to hear your work order has been completed! If anyt…"
click at [677, 429] on textarea "To enrich screen reader interactions, please activate Accessibility in Grammarl…" at bounding box center [523, 422] width 466 height 39
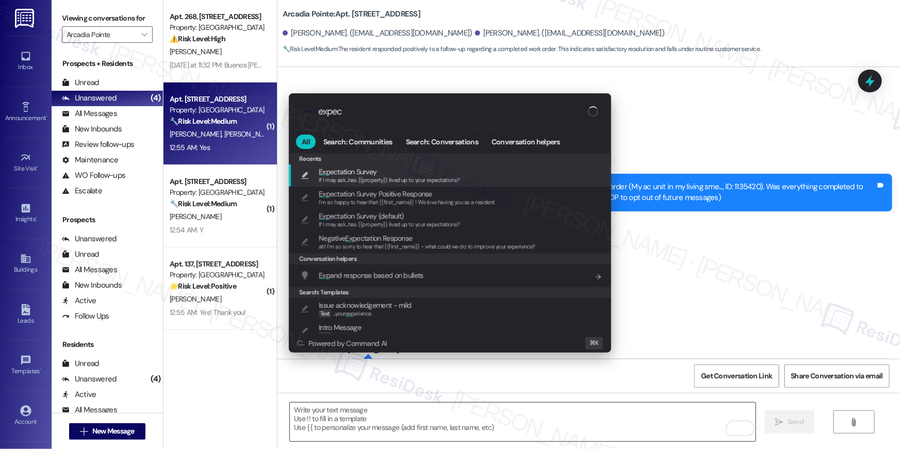
type input "expect"
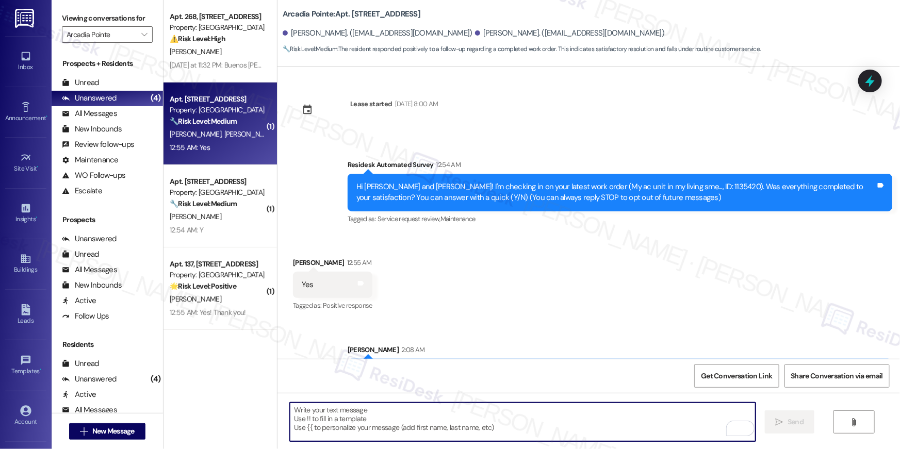
type textarea "If I may ask...has {{property}} lived up to your expectations?"
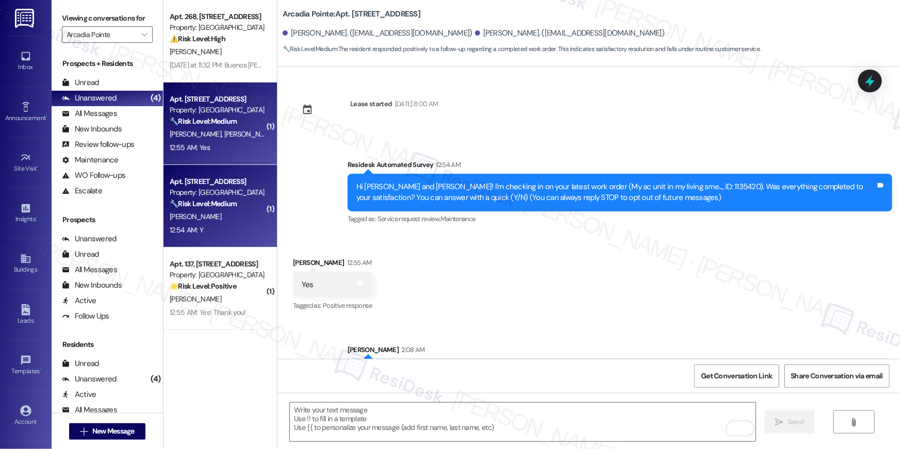
click at [207, 221] on div "[PERSON_NAME]" at bounding box center [218, 217] width 98 height 13
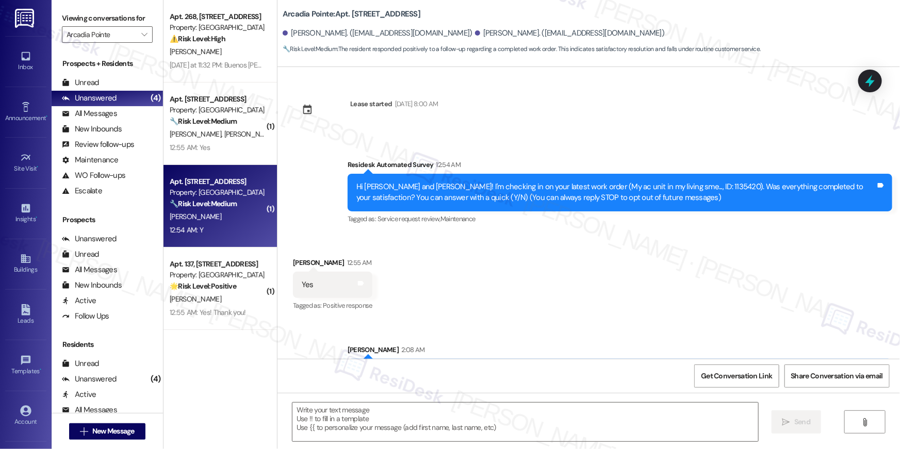
type textarea "Fetching suggested responses. Please feel free to read through the conversation…"
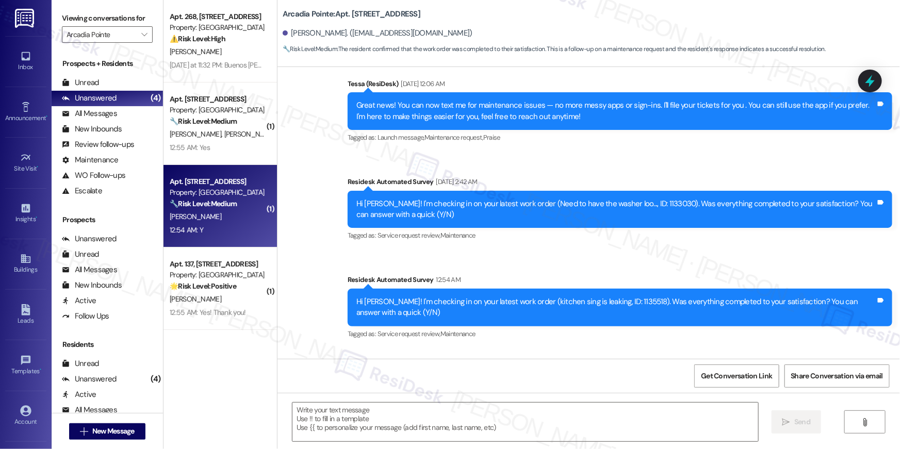
scroll to position [268, 0]
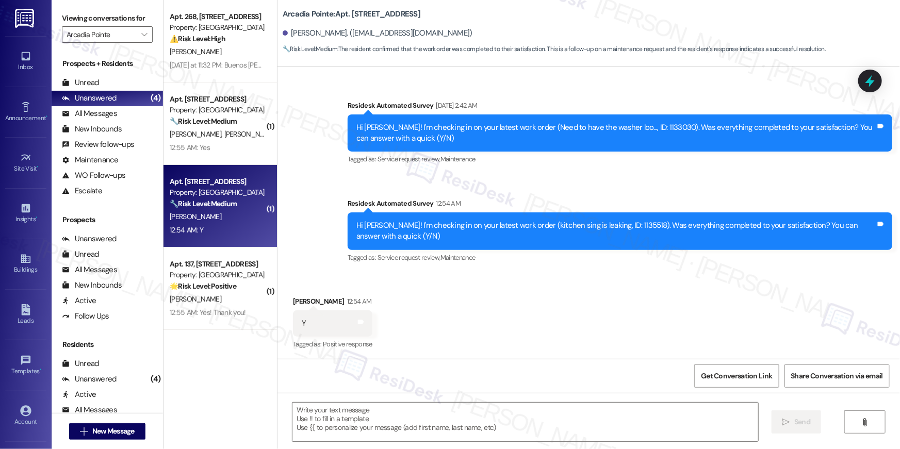
type textarea "Fetching suggested responses. Please feel free to read through the conversation…"
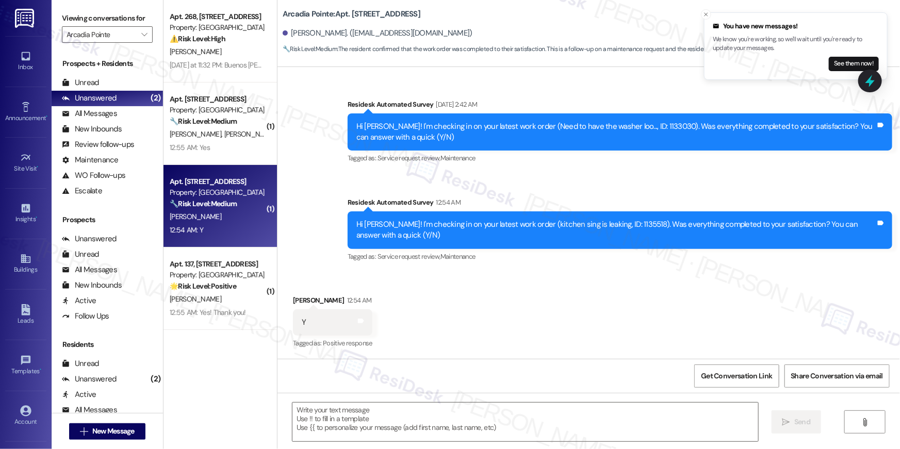
click at [617, 337] on div "Received via SMS [PERSON_NAME] 12:54 AM Y Tags and notes Tagged as: Positive re…" at bounding box center [589, 315] width 623 height 87
click at [501, 420] on textarea at bounding box center [526, 422] width 466 height 39
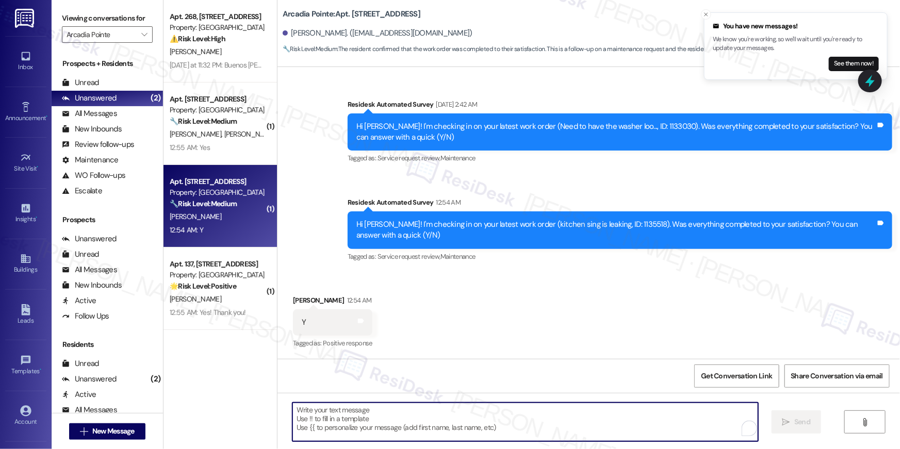
paste textarea "Hi {{first_name}}, I’m glad to hear your work order has been completed! If anyt…"
type textarea "Hi {{first_name}}, I’m glad to hear your work order has been completed! If anyt…"
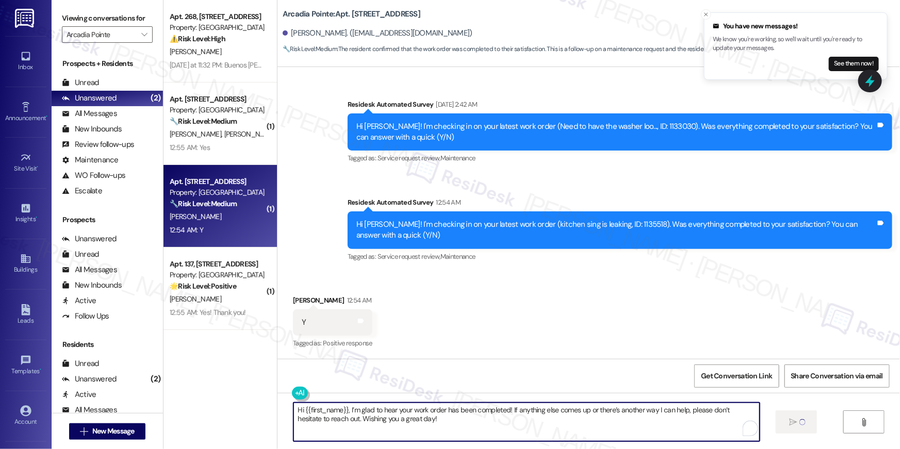
scroll to position [66, 0]
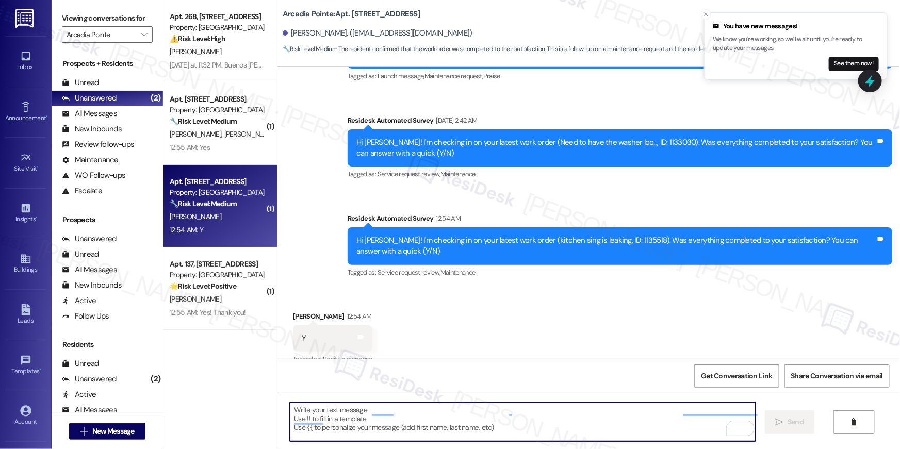
click at [494, 417] on textarea "To enrich screen reader interactions, please activate Accessibility in Grammarl…" at bounding box center [523, 422] width 466 height 39
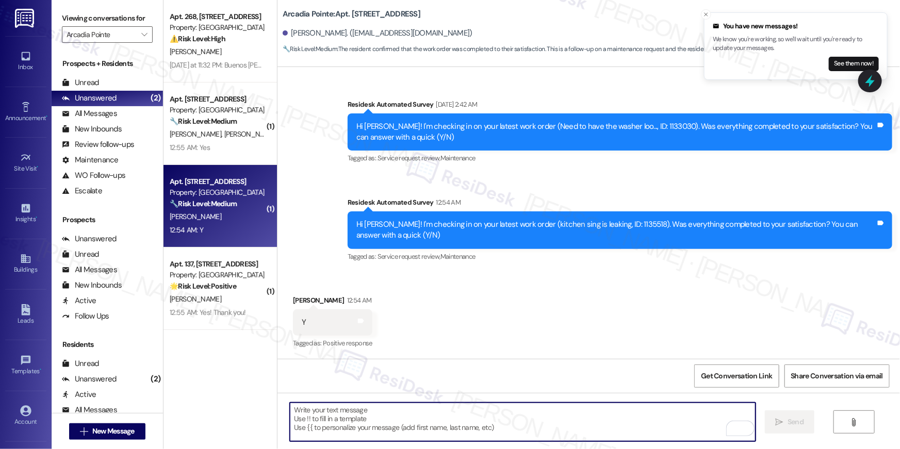
click at [494, 417] on textarea "To enrich screen reader interactions, please activate Accessibility in Grammarl…" at bounding box center [523, 422] width 466 height 39
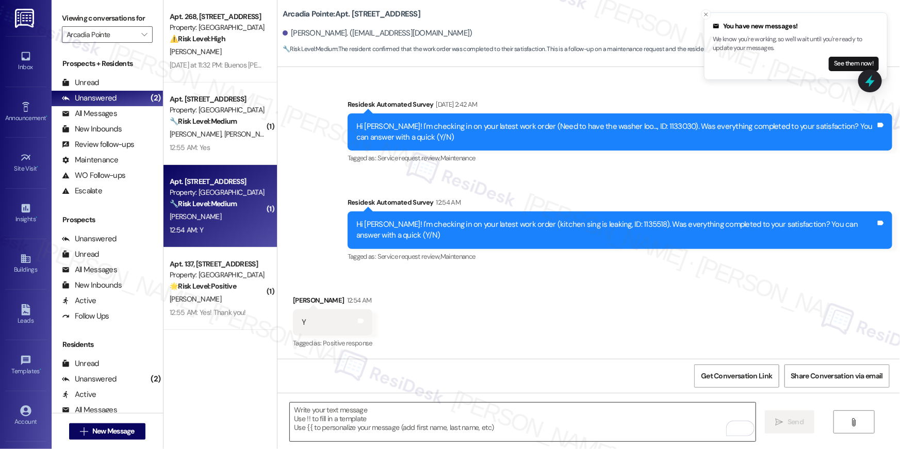
click at [424, 403] on div at bounding box center [523, 423] width 467 height 40
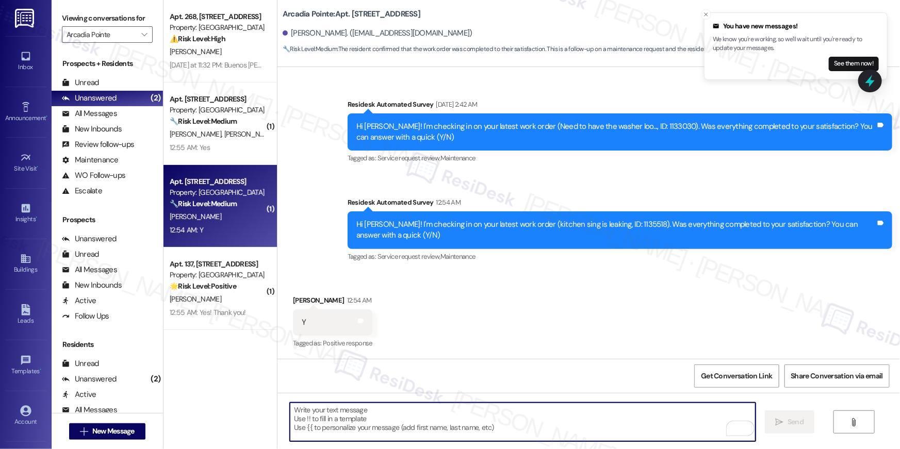
click at [424, 403] on textarea "To enrich screen reader interactions, please activate Accessibility in Grammarl…" at bounding box center [523, 422] width 466 height 39
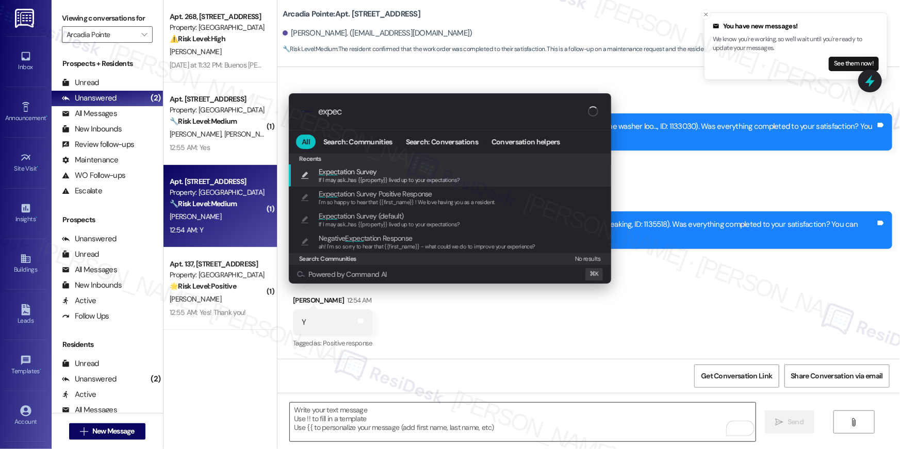
type input "expect"
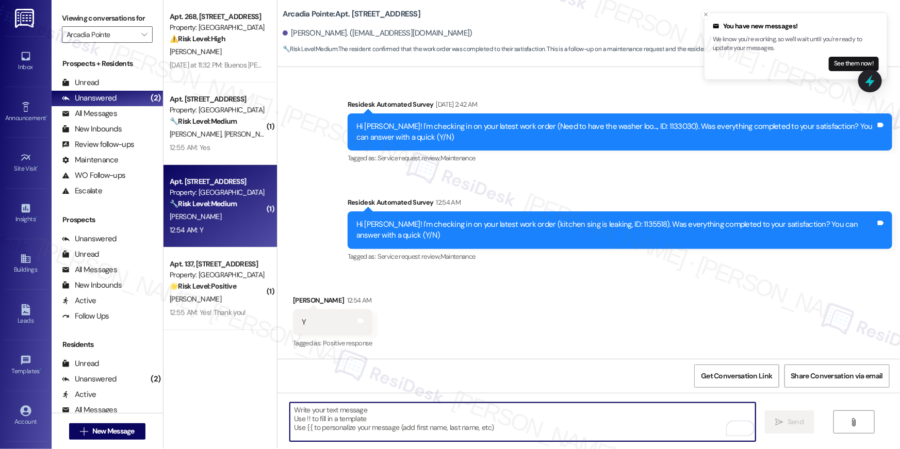
type textarea "If I may ask...has {{property}} lived up to your expectations?"
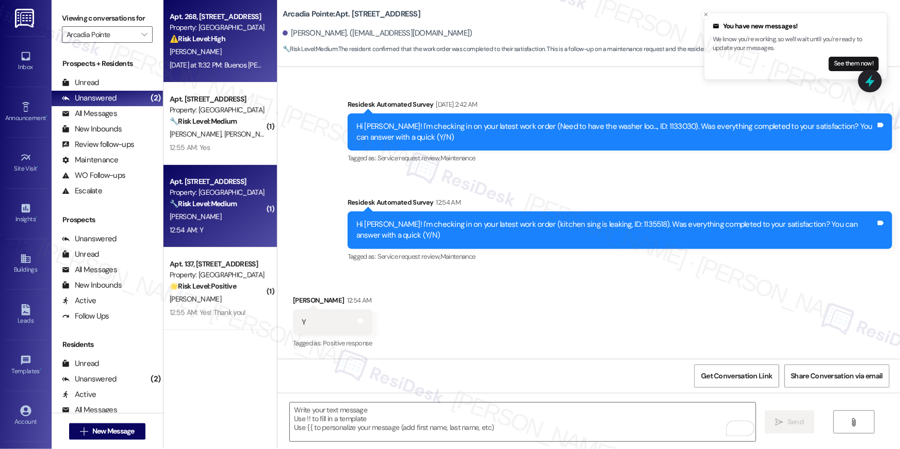
click at [224, 65] on div "[DATE] at 11:32 PM: Buenos [PERSON_NAME] si aquí voy a estar [DATE] at 11:32 PM…" at bounding box center [262, 64] width 185 height 9
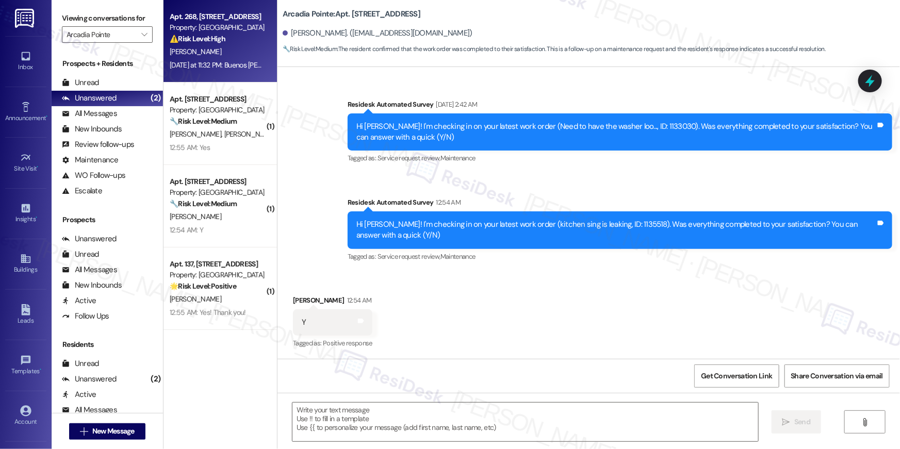
type textarea "Fetching suggested responses. Please feel free to read through the conversation…"
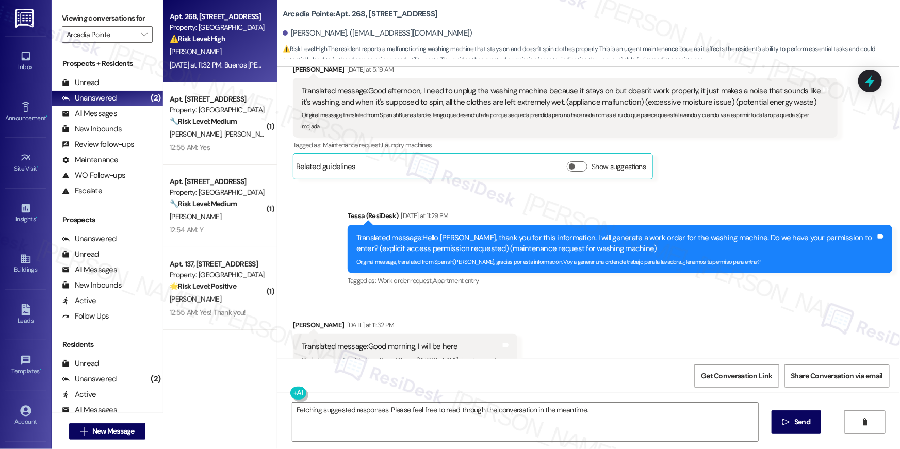
scroll to position [1009, 0]
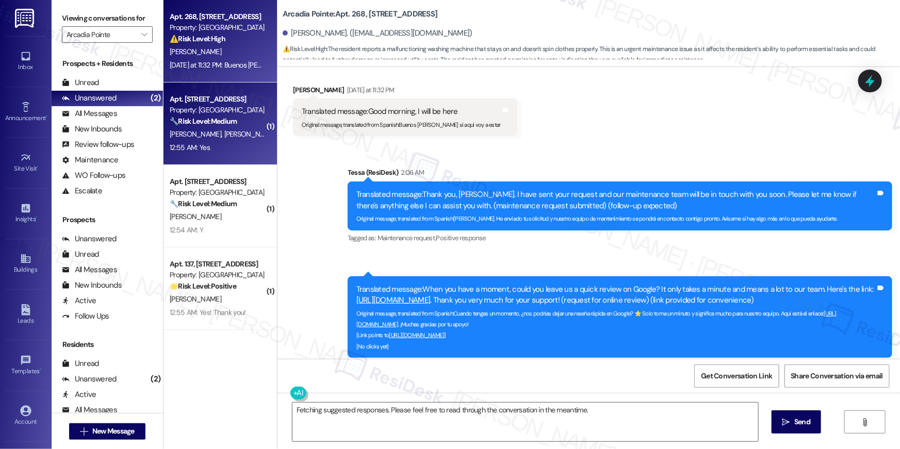
click at [232, 124] on strong "🔧 Risk Level: Medium" at bounding box center [203, 121] width 67 height 9
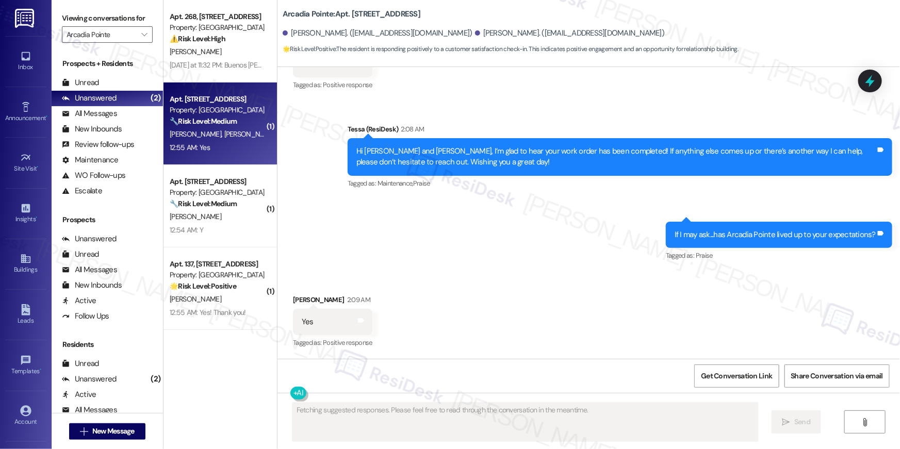
scroll to position [220, 0]
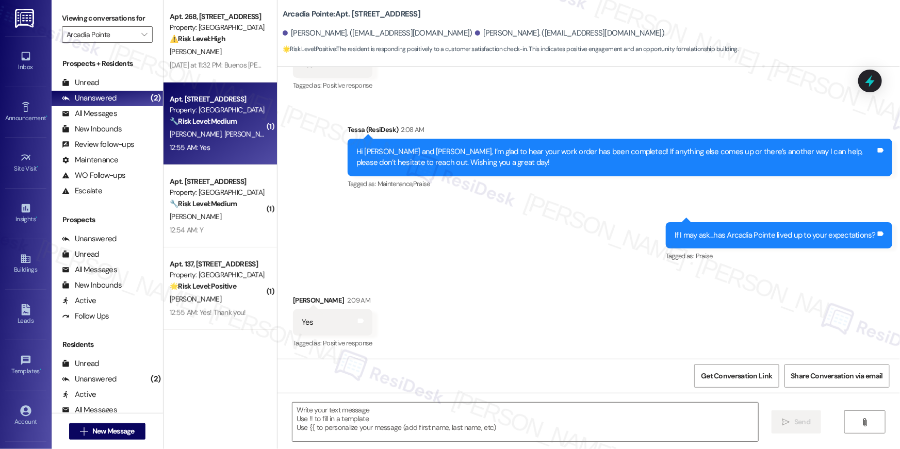
click at [436, 251] on div "Sent via SMS Tessa (ResiDesk) 2:08 AM Hi [PERSON_NAME] and [PERSON_NAME], I’m g…" at bounding box center [589, 186] width 623 height 171
click at [312, 414] on textarea at bounding box center [526, 422] width 466 height 39
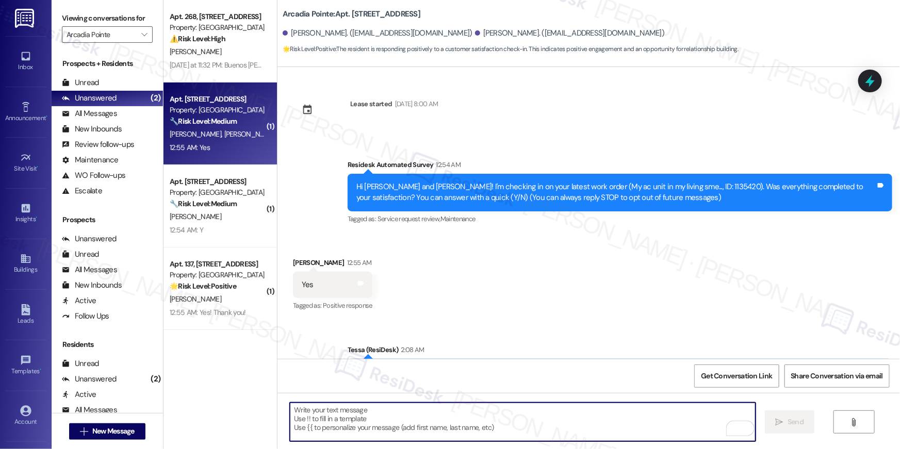
scroll to position [220, 0]
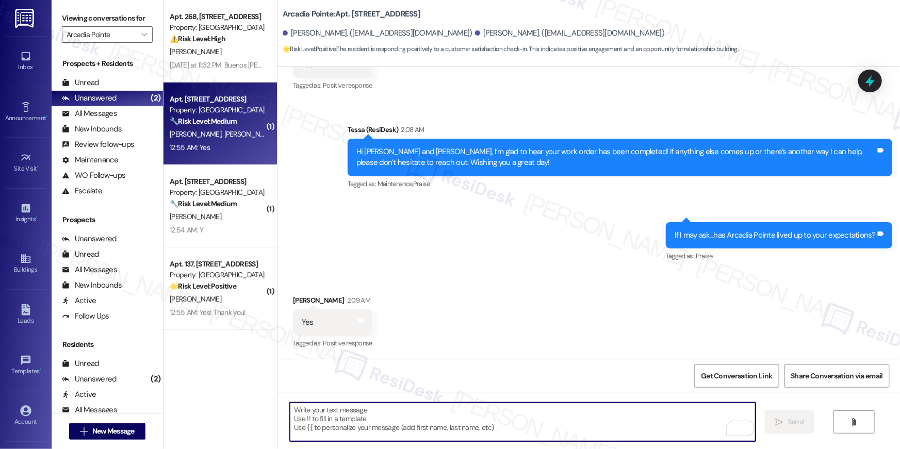
click at [375, 416] on textarea "To enrich screen reader interactions, please activate Accessibility in Grammarl…" at bounding box center [523, 422] width 466 height 39
type textarea "Hi {{first_name}}, thank you for sharing that! I’m so glad to hear the property…"
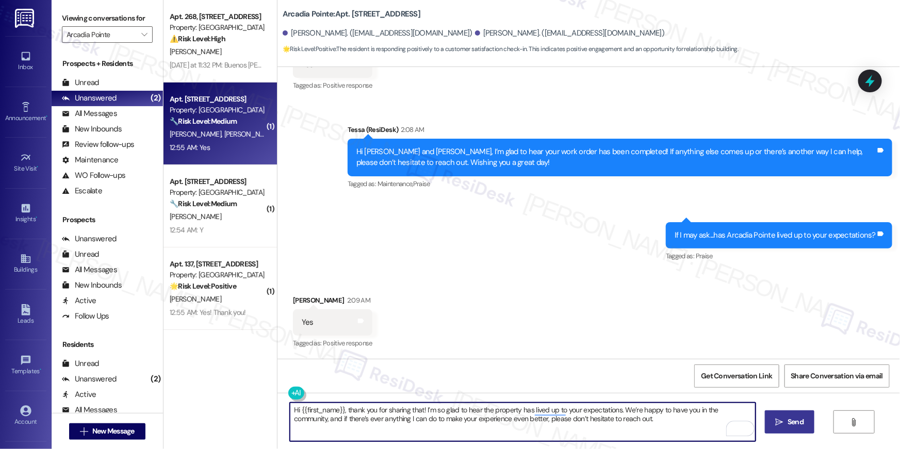
type textarea "Hi {{first_name}}, thank you for sharing that! I’m so glad to hear the property…"
click at [781, 422] on icon "" at bounding box center [780, 423] width 8 height 8
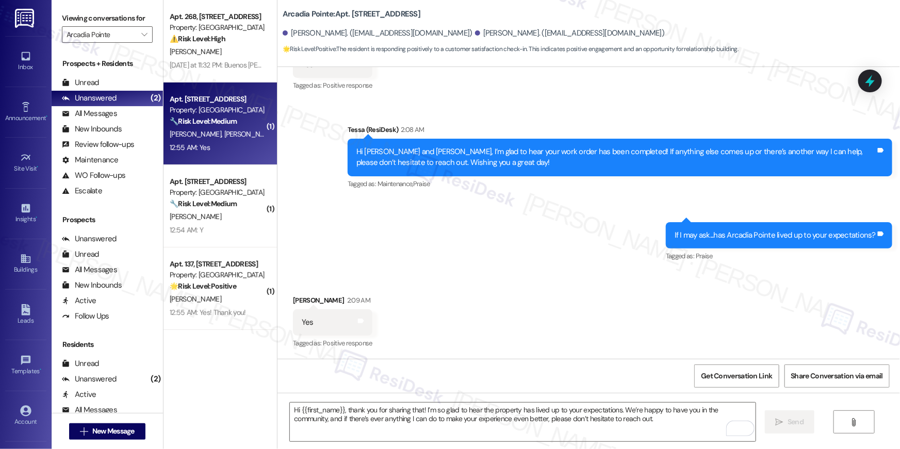
scroll to position [303, 0]
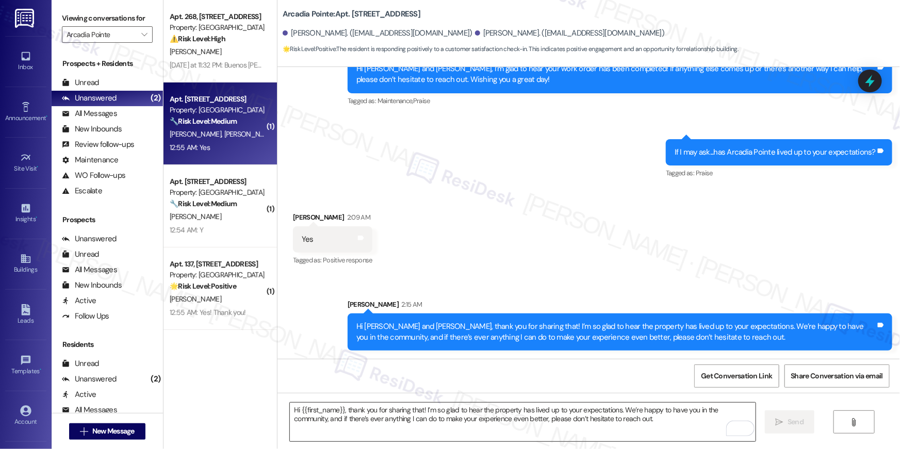
click at [627, 417] on textarea "Hi {{first_name}}, thank you for sharing that! I’m so glad to hear the property…" at bounding box center [523, 422] width 466 height 39
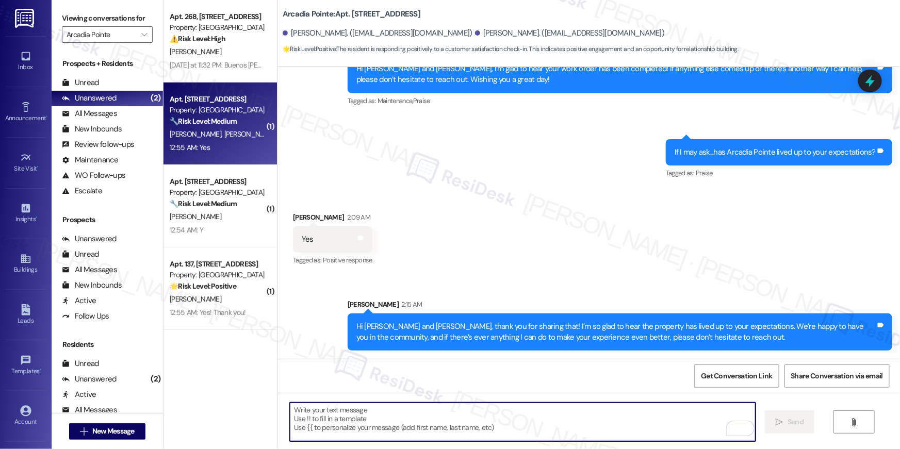
paste textarea "When you have a moment, would you mind leaving us a quick Google Review? ⭐ It o…"
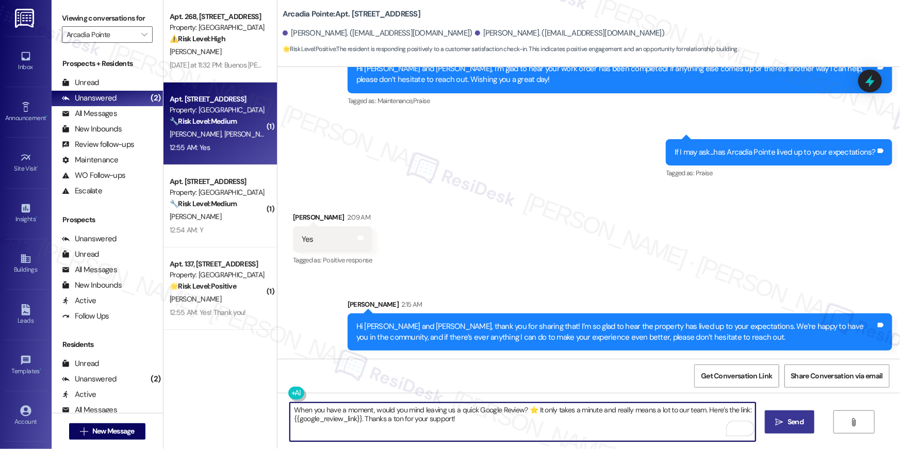
type textarea "When you have a moment, would you mind leaving us a quick Google Review? ⭐ It o…"
click at [786, 422] on span "Send" at bounding box center [796, 422] width 20 height 11
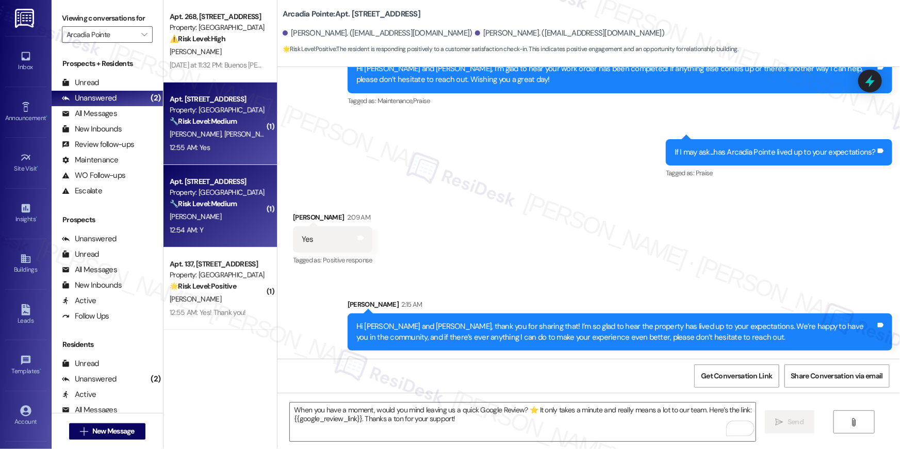
click at [229, 221] on div "[PERSON_NAME]" at bounding box center [218, 217] width 98 height 13
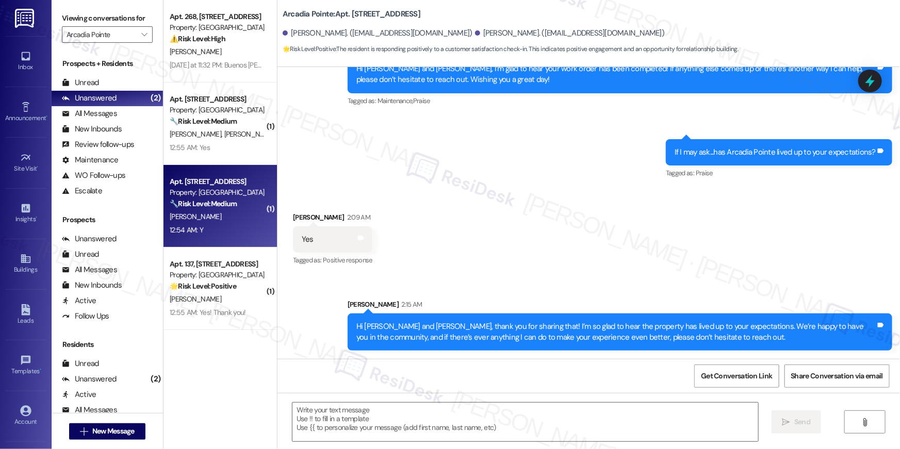
type textarea "Fetching suggested responses. Please feel free to read through the conversation…"
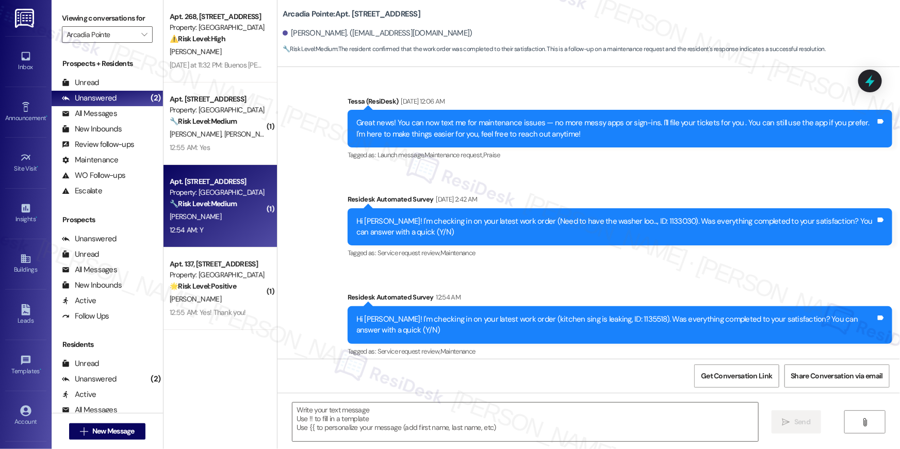
type textarea "Fetching suggested responses. Please feel free to read through the conversation…"
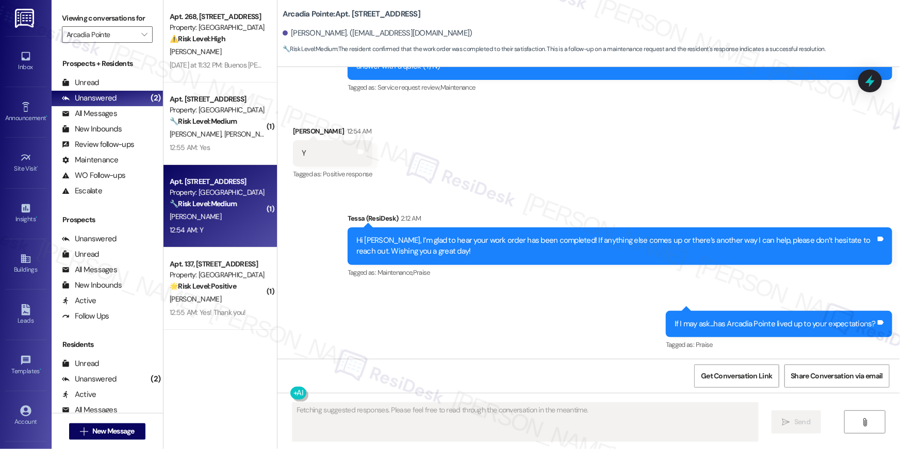
scroll to position [439, 0]
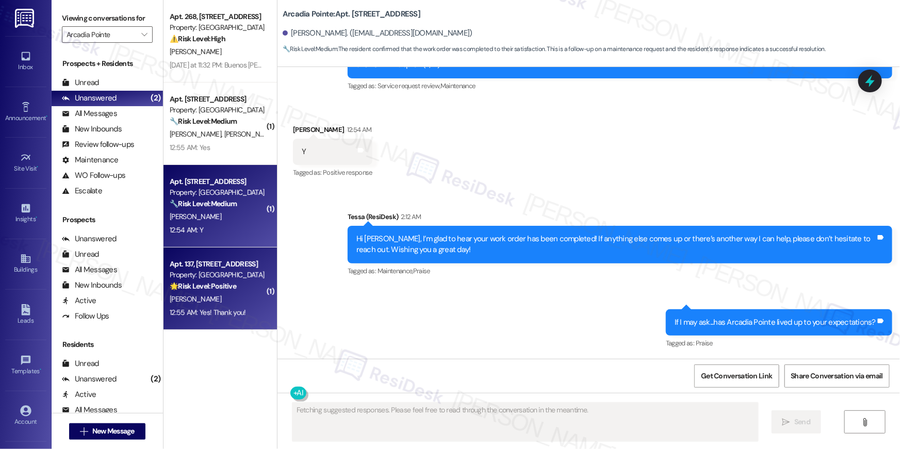
click at [223, 317] on div "12:55 AM: Yes! Thank you! 12:55 AM: Yes! Thank you!" at bounding box center [208, 312] width 76 height 9
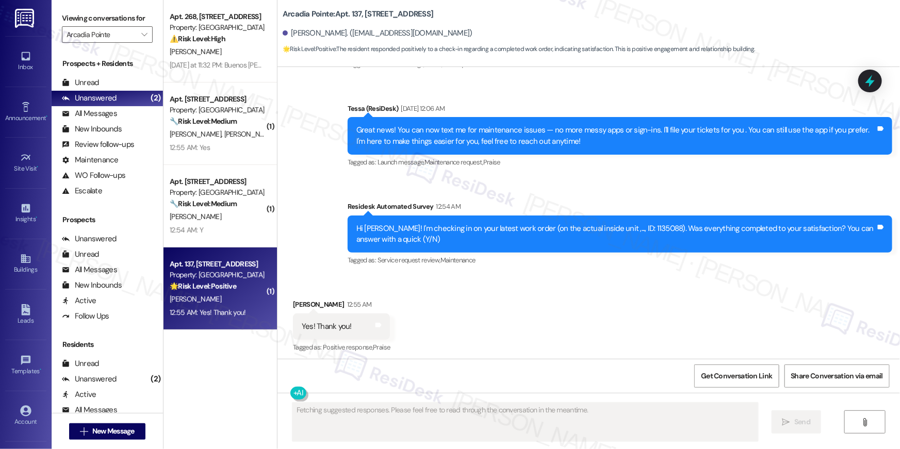
scroll to position [169, 0]
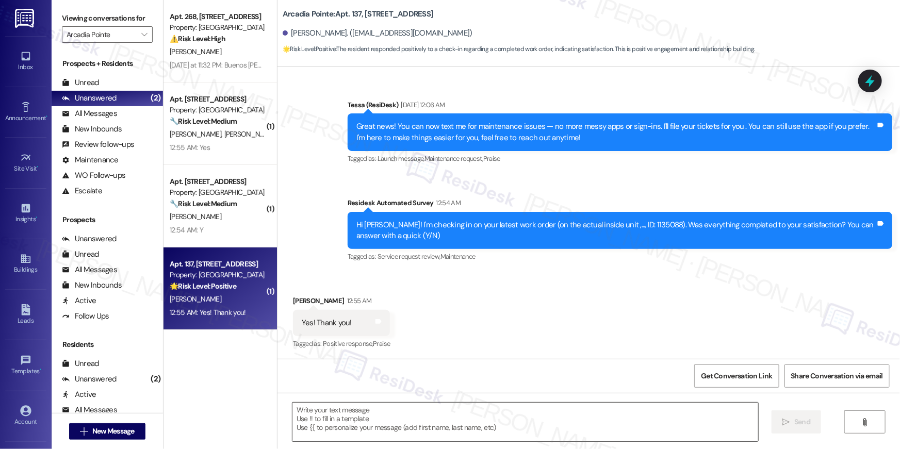
click at [646, 422] on textarea at bounding box center [526, 422] width 466 height 39
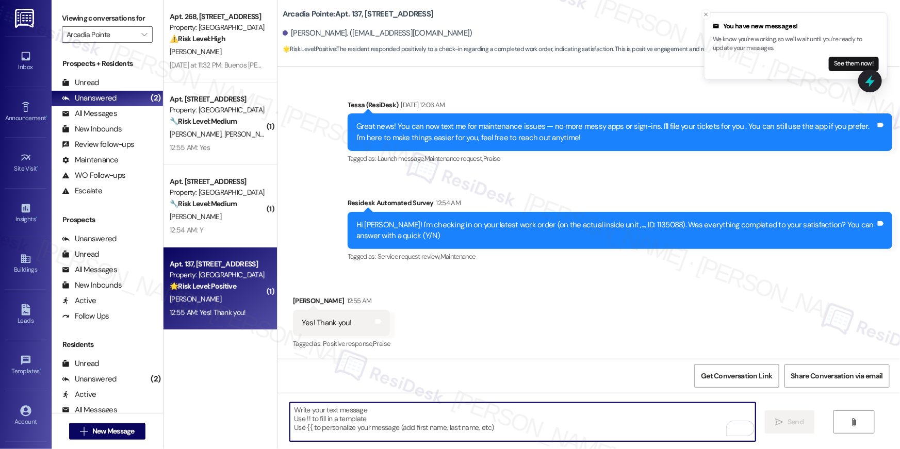
click at [562, 418] on textarea "To enrich screen reader interactions, please activate Accessibility in Grammarl…" at bounding box center [523, 422] width 466 height 39
click at [687, 422] on textarea "To enrich screen reader interactions, please activate Accessibility in Grammarl…" at bounding box center [523, 422] width 466 height 39
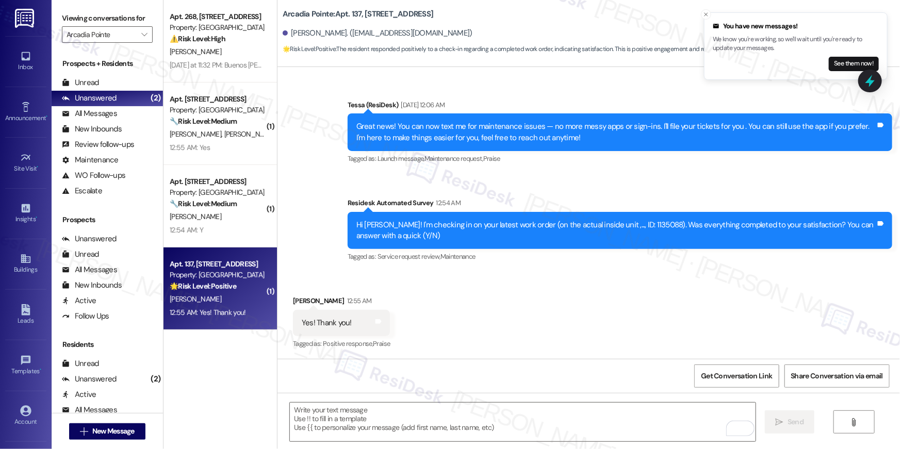
click at [434, 401] on div " Send " at bounding box center [589, 431] width 623 height 77
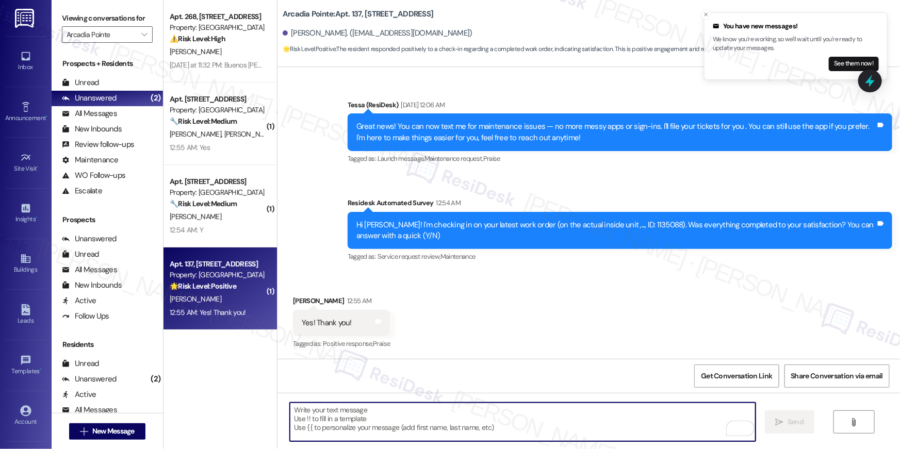
click at [412, 412] on textarea "To enrich screen reader interactions, please activate Accessibility in Grammarl…" at bounding box center [523, 422] width 466 height 39
click at [366, 409] on textarea "To enrich screen reader interactions, please activate Accessibility in Grammarl…" at bounding box center [523, 422] width 466 height 39
paste textarea "Hi {{first_name}}, I’m glad to hear your work order has been completed! If anyt…"
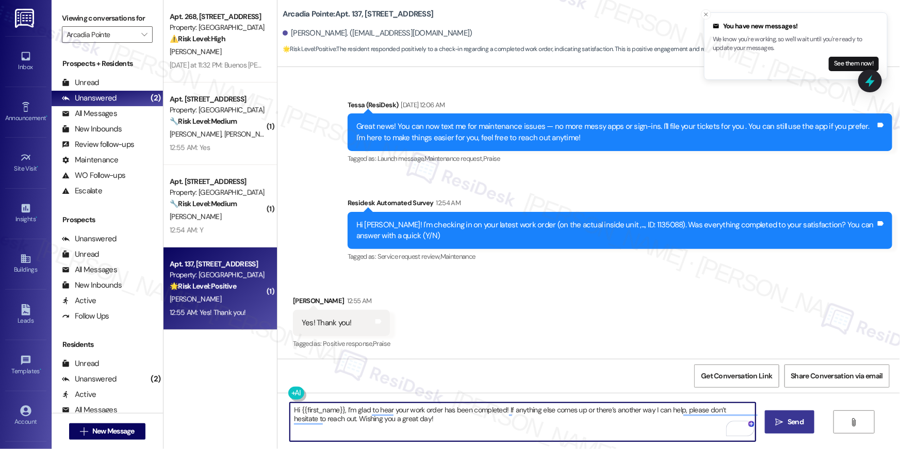
type textarea "Hi {{first_name}}, I’m glad to hear your work order has been completed! If anyt…"
click at [791, 422] on span "Send" at bounding box center [796, 422] width 16 height 11
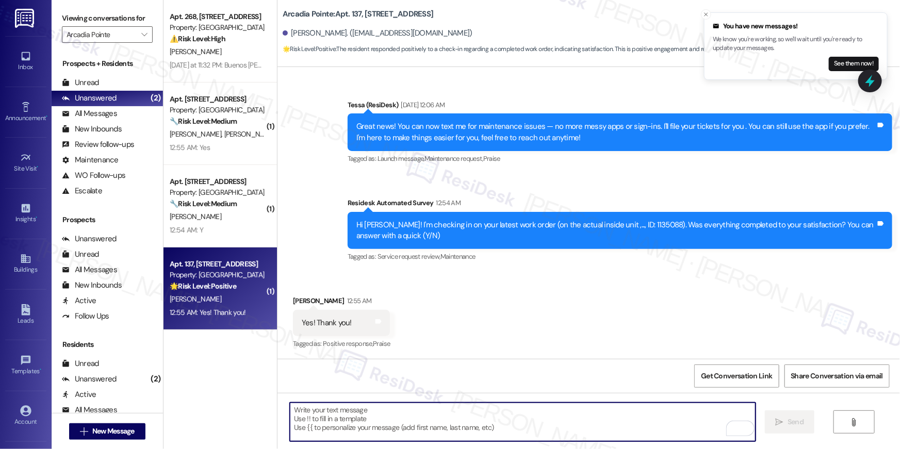
click at [445, 421] on textarea "To enrich screen reader interactions, please activate Accessibility in Grammarl…" at bounding box center [523, 422] width 466 height 39
click at [445, 414] on textarea "To enrich screen reader interactions, please activate Accessibility in Grammarl…" at bounding box center [523, 422] width 466 height 39
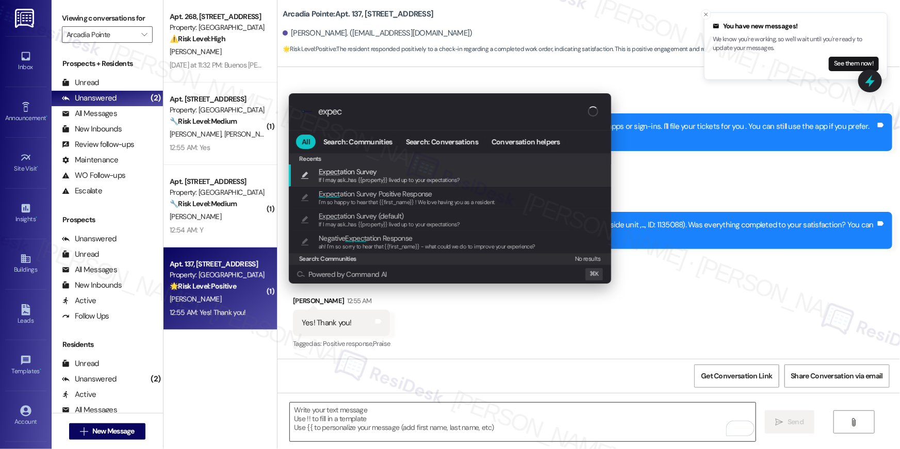
type input "expect"
type textarea "If I may ask...has {{property}} lived up to your expectations?"
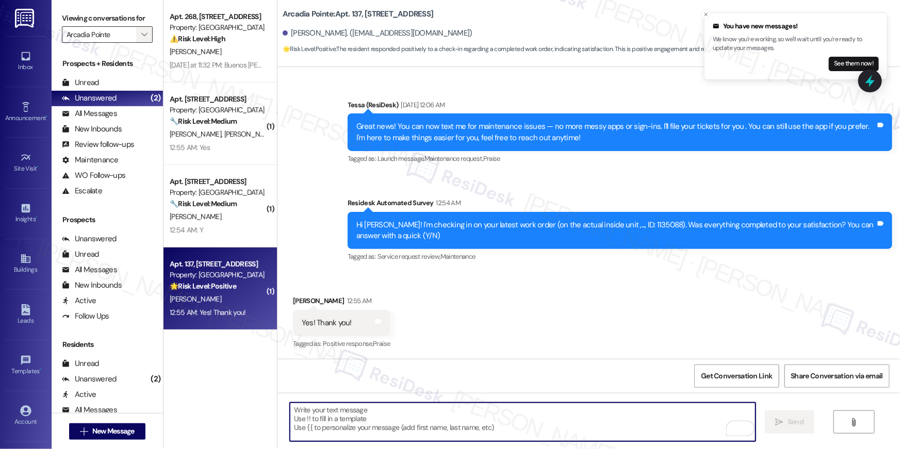
click at [139, 30] on span "" at bounding box center [144, 34] width 10 height 17
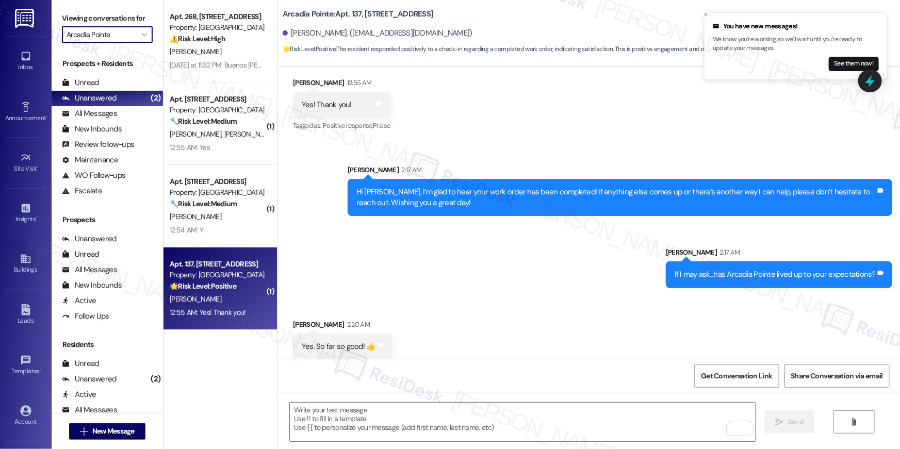
scroll to position [396, 0]
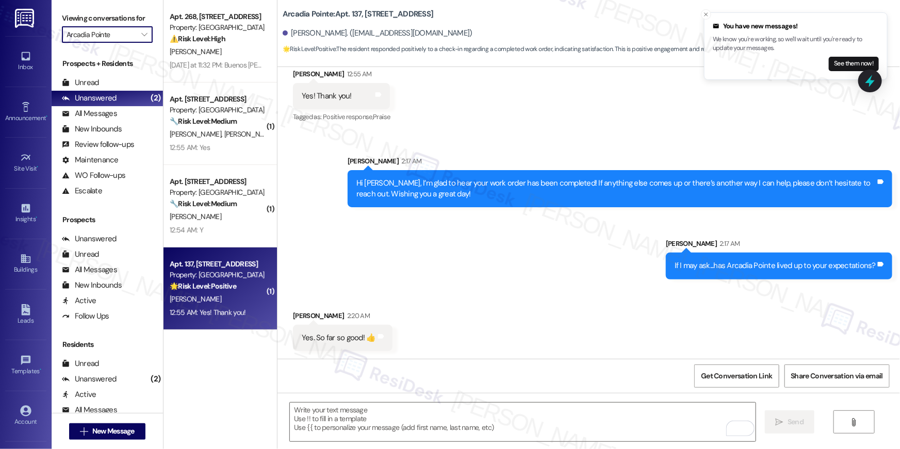
click at [546, 268] on div "Sent via SMS Sarah 2:17 AM Hi Anthony, I’m glad to hear your work order has bee…" at bounding box center [589, 210] width 623 height 155
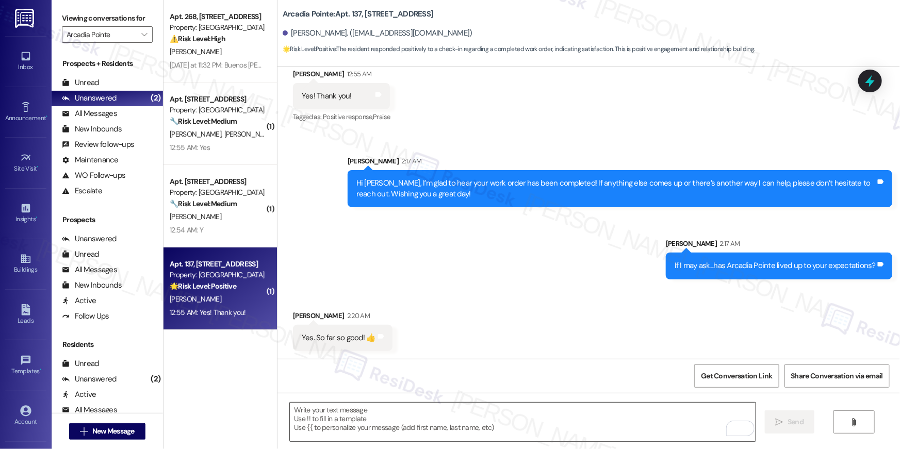
click at [575, 427] on textarea "To enrich screen reader interactions, please activate Accessibility in Grammarl…" at bounding box center [523, 422] width 466 height 39
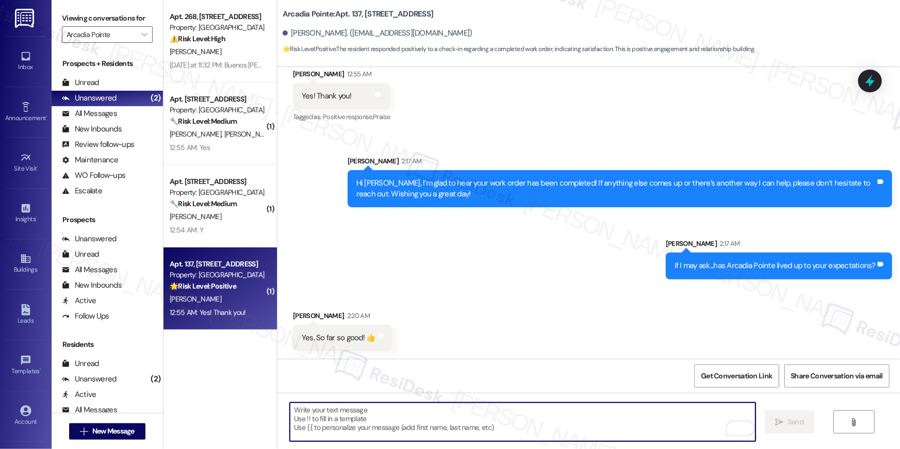
click at [575, 427] on textarea "To enrich screen reader interactions, please activate Accessibility in Grammarl…" at bounding box center [523, 422] width 466 height 39
paste textarea "Hi {{first_name}}, thank you for sharing that! I’m so glad to hear the property…"
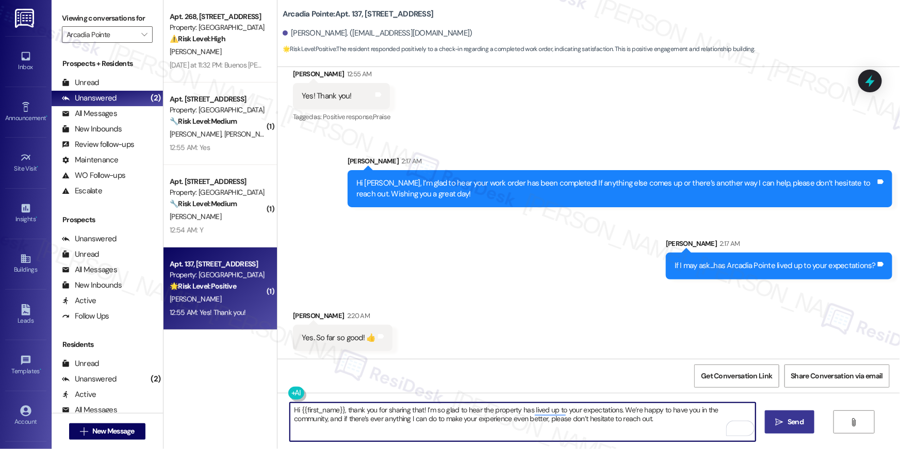
type textarea "Hi {{first_name}}, thank you for sharing that! I’m so glad to hear the property…"
click at [796, 422] on span "Send" at bounding box center [796, 422] width 16 height 11
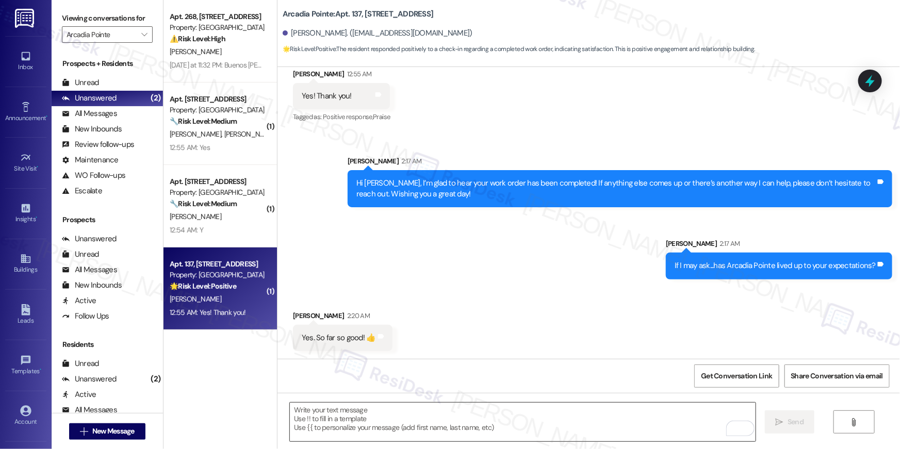
click at [472, 412] on textarea "To enrich screen reader interactions, please activate Accessibility in Grammarl…" at bounding box center [523, 422] width 466 height 39
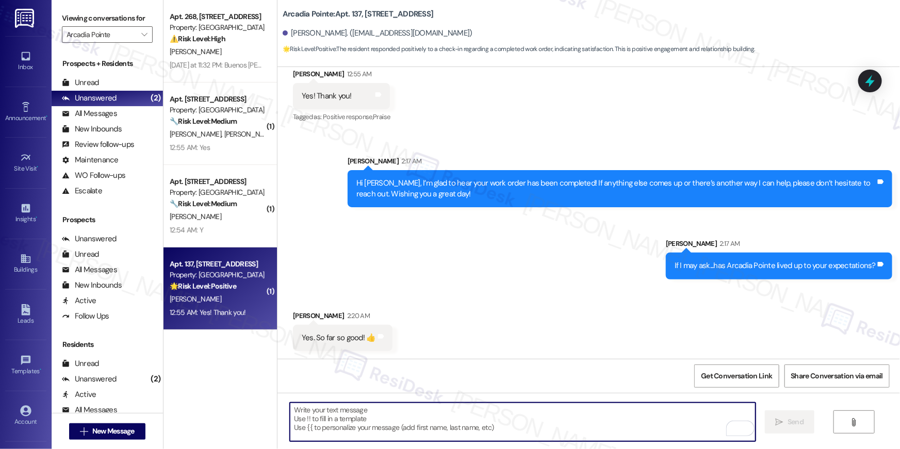
paste textarea "When you have a moment, would you mind leaving us a quick Google Review? ⭐ It o…"
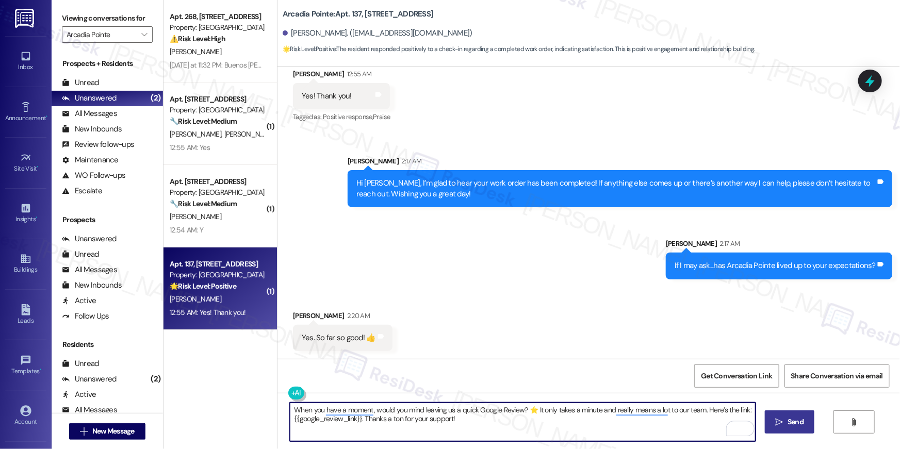
type textarea "When you have a moment, would you mind leaving us a quick Google Review? ⭐ It o…"
click at [789, 423] on span "Send" at bounding box center [796, 422] width 16 height 11
